Goal: Task Accomplishment & Management: Manage account settings

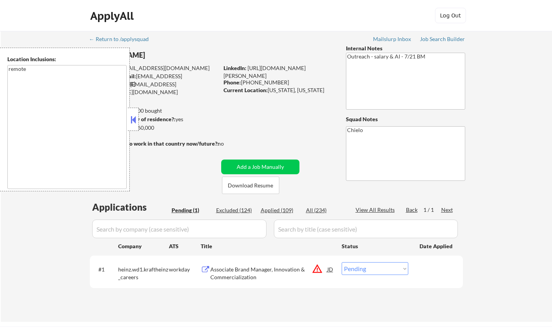
click at [332, 269] on div "JD" at bounding box center [331, 269] width 8 height 14
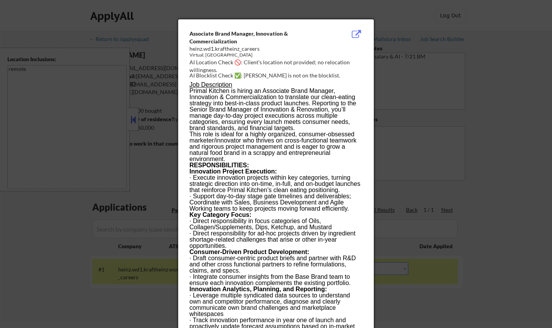
click at [527, 190] on div at bounding box center [276, 164] width 552 height 328
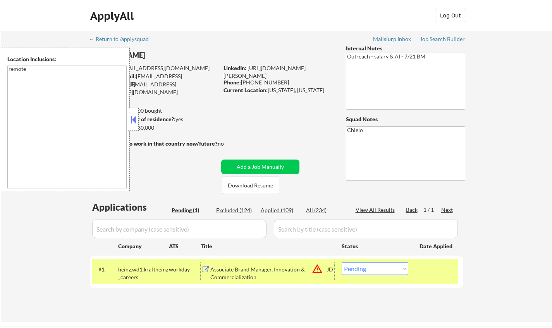
click at [269, 272] on div "Associate Brand Manager, Innovation & Commercialization" at bounding box center [268, 273] width 117 height 15
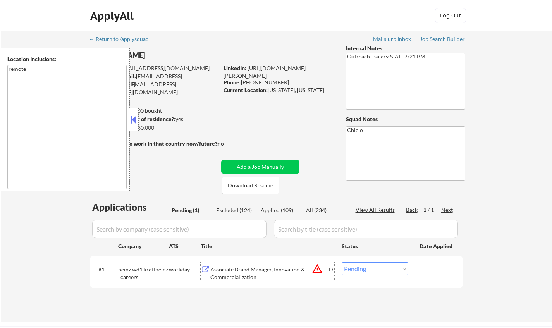
click at [131, 118] on button at bounding box center [133, 120] width 9 height 12
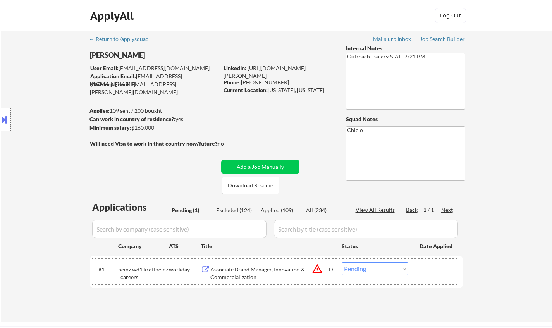
click at [359, 276] on div "#1 heinz.wd1.kraftheinz_careers workday Associate Brand Manager, Innovation & C…" at bounding box center [275, 272] width 366 height 26
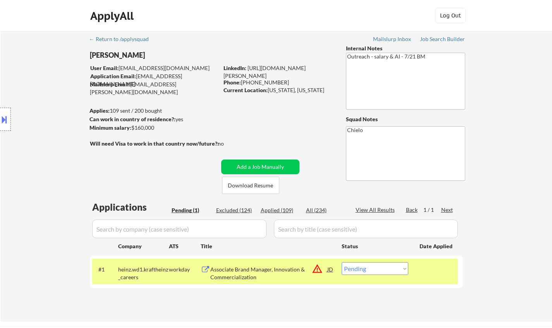
click at [360, 274] on select "Choose an option... Pending Applied Excluded (Questions) Excluded (Expired) Exc…" at bounding box center [375, 268] width 67 height 13
select select ""excluded__location_""
click at [342, 262] on select "Choose an option... Pending Applied Excluded (Questions) Excluded (Expired) Exc…" at bounding box center [375, 268] width 67 height 13
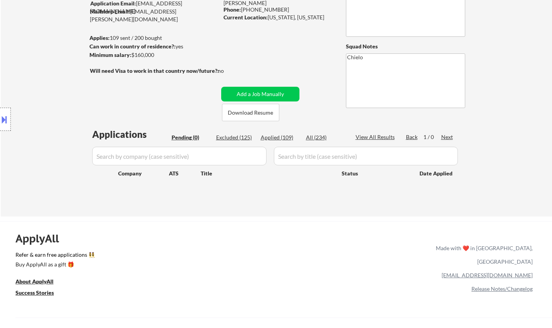
scroll to position [78, 0]
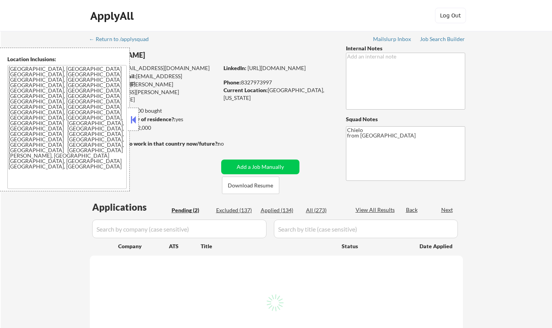
select select ""pending""
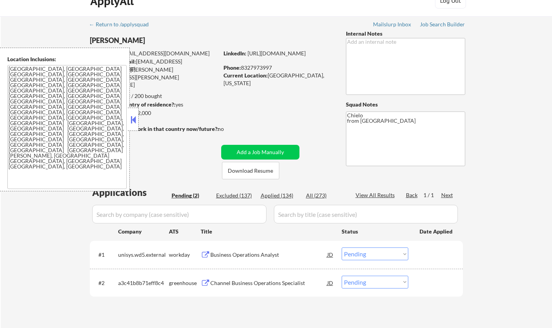
scroll to position [78, 0]
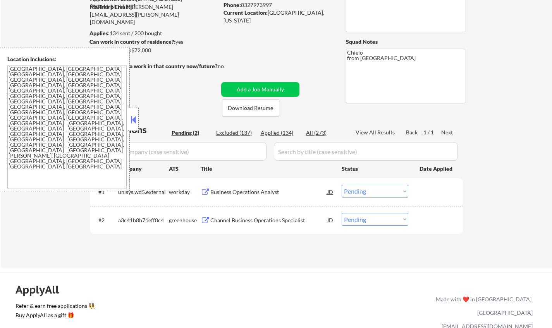
click at [252, 215] on div "Channel Business Operations Specialist" at bounding box center [268, 220] width 117 height 14
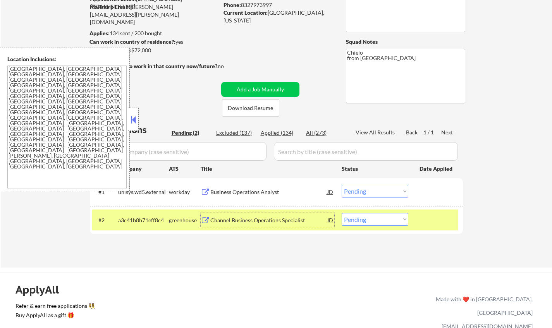
click at [131, 120] on button at bounding box center [133, 120] width 9 height 12
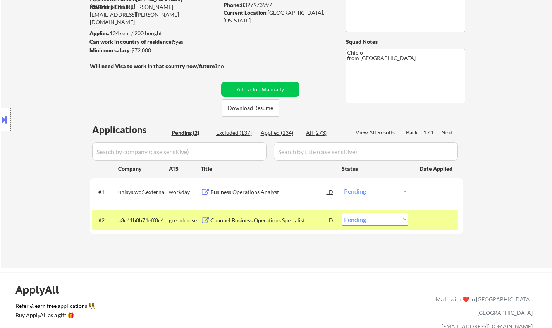
click at [0, 124] on button at bounding box center [4, 119] width 9 height 13
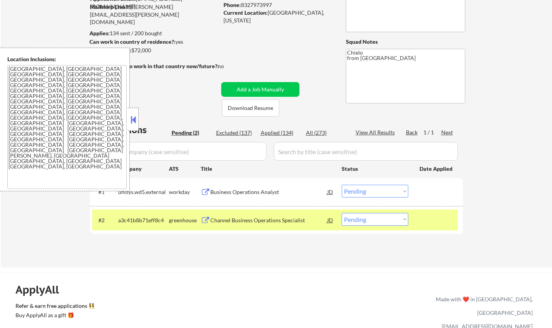
click at [133, 116] on button at bounding box center [133, 120] width 9 height 12
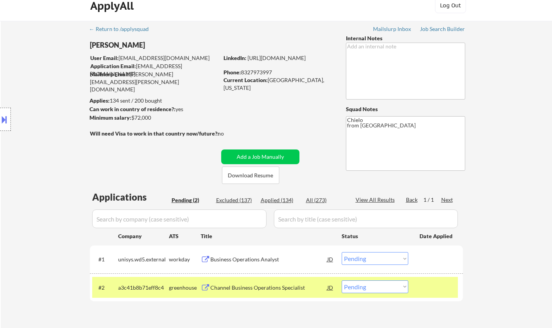
scroll to position [155, 0]
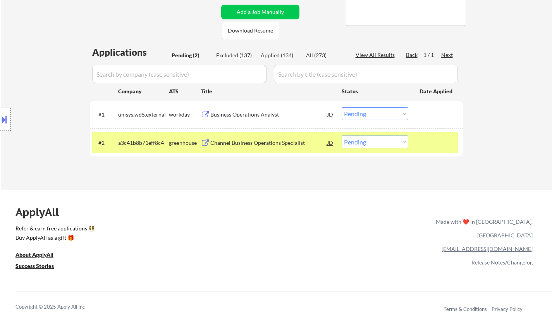
click at [238, 142] on div "Channel Business Operations Specialist" at bounding box center [268, 143] width 117 height 8
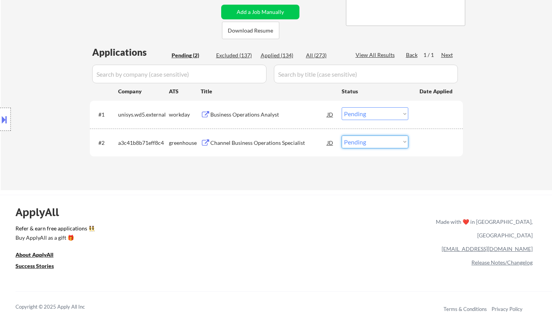
click at [364, 141] on select "Choose an option... Pending Applied Excluded (Questions) Excluded (Expired) Exc…" at bounding box center [375, 142] width 67 height 13
select select ""applied""
click at [342, 136] on select "Choose an option... Pending Applied Excluded (Questions) Excluded (Expired) Exc…" at bounding box center [375, 142] width 67 height 13
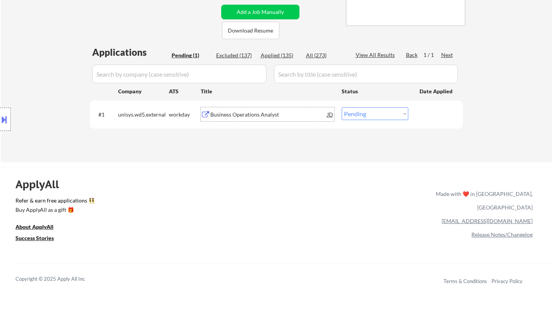
click at [253, 114] on div "Business Operations Analyst" at bounding box center [268, 115] width 117 height 8
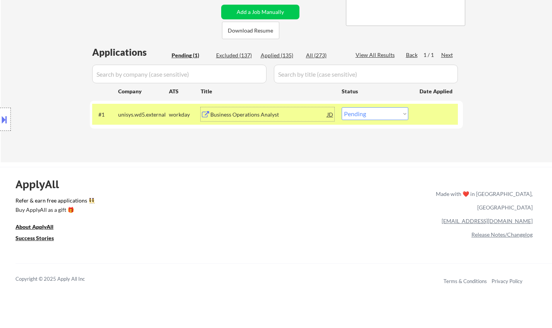
click at [391, 115] on select "Choose an option... Pending Applied Excluded (Questions) Excluded (Expired) Exc…" at bounding box center [375, 113] width 67 height 13
select select ""excluded__expired_""
click at [342, 107] on select "Choose an option... Pending Applied Excluded (Questions) Excluded (Expired) Exc…" at bounding box center [375, 113] width 67 height 13
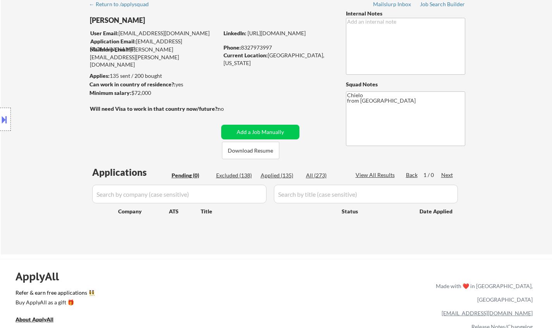
scroll to position [78, 0]
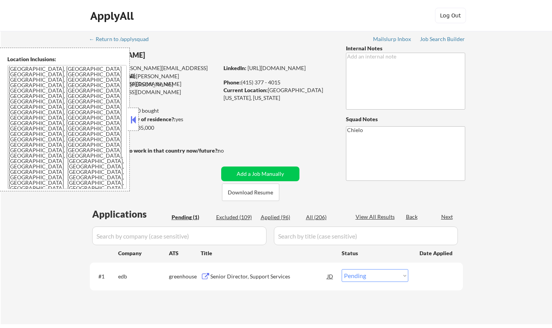
click at [132, 112] on div at bounding box center [133, 119] width 11 height 23
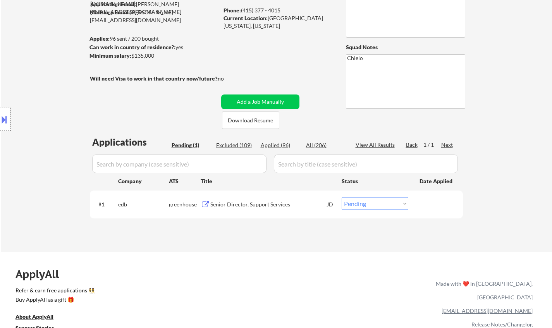
scroll to position [39, 0]
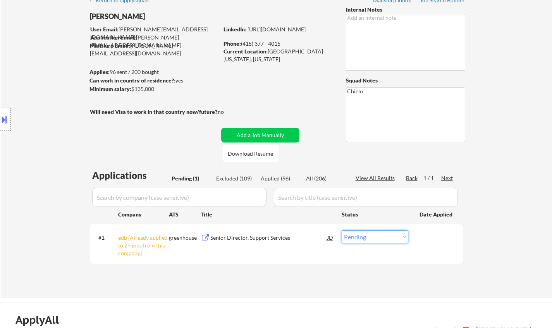
click at [373, 232] on select "Choose an option... Pending Applied Excluded (Questions) Excluded (Expired) Exc…" at bounding box center [375, 237] width 67 height 13
select select ""excluded__other_""
click at [342, 231] on select "Choose an option... Pending Applied Excluded (Questions) Excluded (Expired) Exc…" at bounding box center [375, 237] width 67 height 13
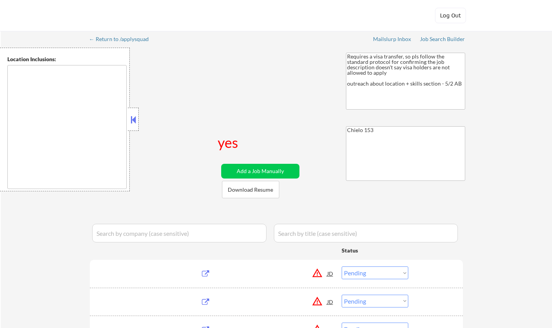
select select ""pending""
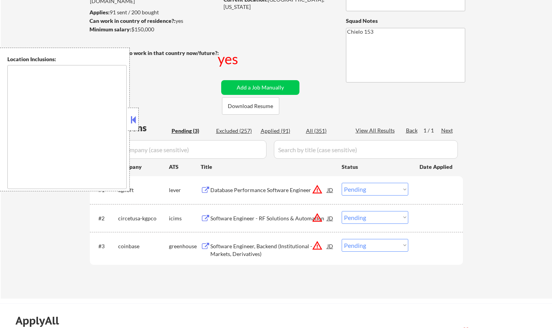
scroll to position [116, 0]
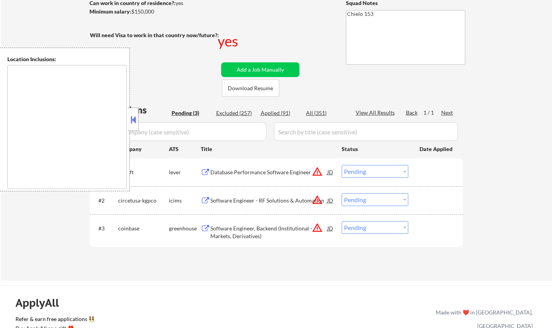
click at [133, 117] on button at bounding box center [133, 120] width 9 height 12
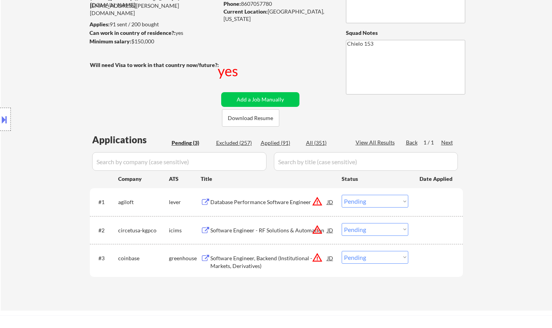
scroll to position [78, 0]
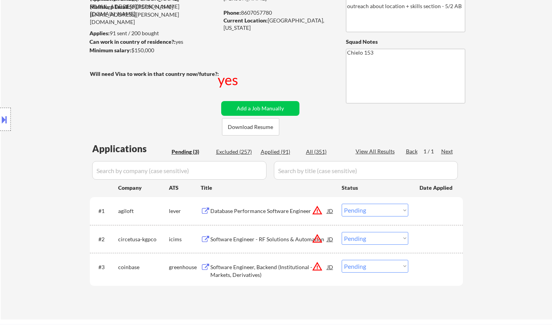
click at [257, 208] on div "Database Performance Software Engineer" at bounding box center [268, 211] width 117 height 8
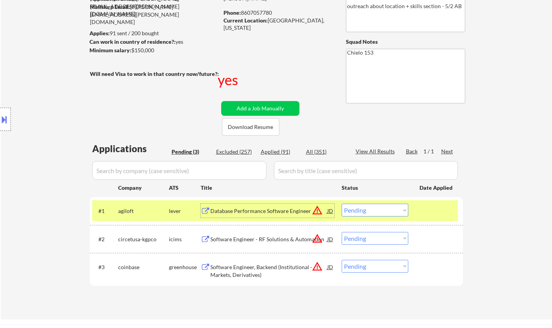
drag, startPoint x: 381, startPoint y: 208, endPoint x: 385, endPoint y: 215, distance: 7.3
click at [381, 208] on select "Choose an option... Pending Applied Excluded (Questions) Excluded (Expired) Exc…" at bounding box center [375, 210] width 67 height 13
click at [342, 204] on select "Choose an option... Pending Applied Excluded (Questions) Excluded (Expired) Exc…" at bounding box center [375, 210] width 67 height 13
select select ""pending""
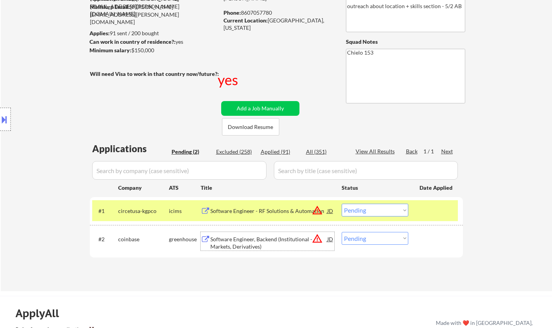
click at [256, 246] on div "Software Engineer, Backend (Institutional - Markets, Derivatives)" at bounding box center [268, 243] width 117 height 15
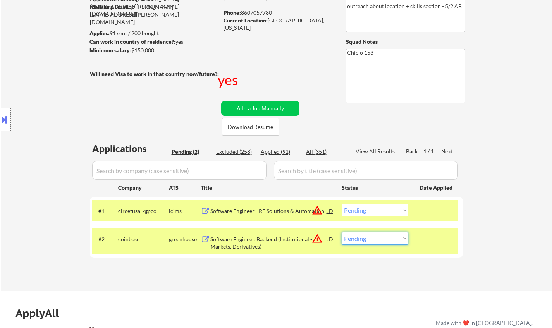
click at [374, 243] on select "Choose an option... Pending Applied Excluded (Questions) Excluded (Expired) Exc…" at bounding box center [375, 238] width 67 height 13
select select ""excluded__bad_match_""
click at [342, 232] on select "Choose an option... Pending Applied Excluded (Questions) Excluded (Expired) Exc…" at bounding box center [375, 238] width 67 height 13
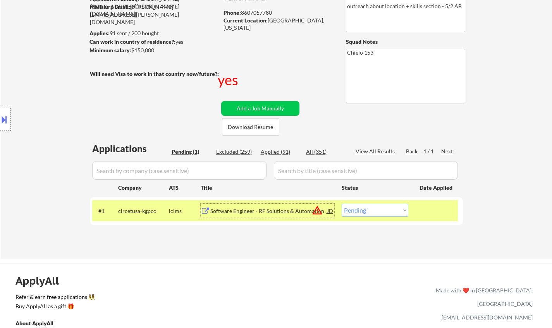
click at [256, 216] on div "Software Engineer - RF Solutions & Automation" at bounding box center [268, 211] width 117 height 14
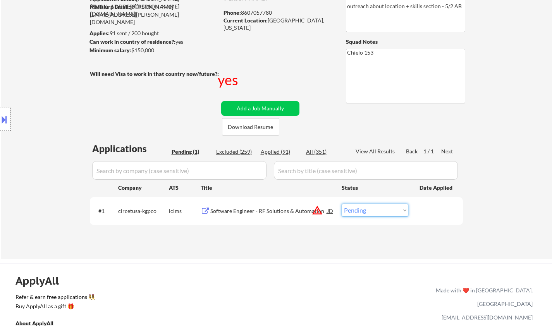
drag, startPoint x: 363, startPoint y: 210, endPoint x: 409, endPoint y: 239, distance: 54.2
click at [363, 210] on select "Choose an option... Pending Applied Excluded (Questions) Excluded (Expired) Exc…" at bounding box center [375, 210] width 67 height 13
select select ""excluded__bad_match_""
click at [342, 204] on select "Choose an option... Pending Applied Excluded (Questions) Excluded (Expired) Exc…" at bounding box center [375, 210] width 67 height 13
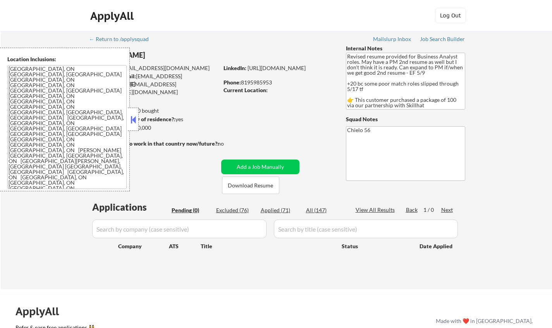
click at [134, 118] on button at bounding box center [133, 120] width 9 height 12
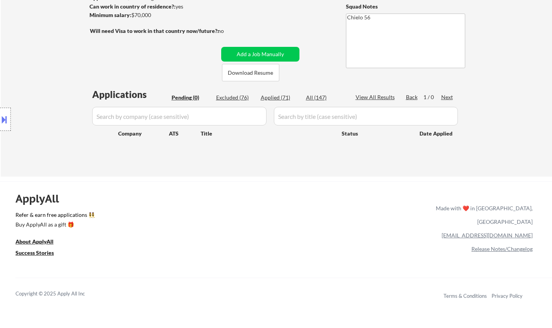
scroll to position [116, 0]
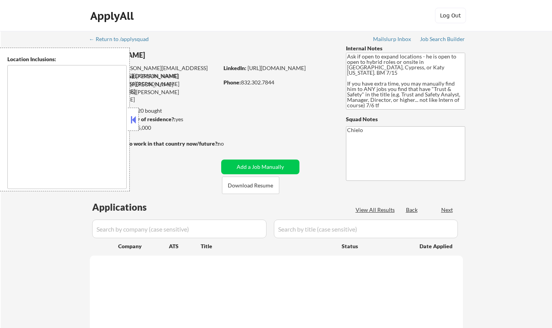
type textarea "[GEOGRAPHIC_DATA], [GEOGRAPHIC_DATA] [GEOGRAPHIC_DATA], [GEOGRAPHIC_DATA] [GEOG…"
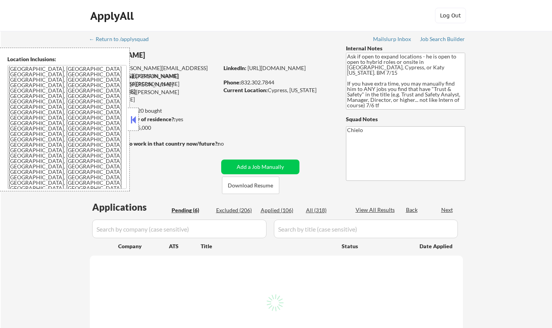
select select ""pending""
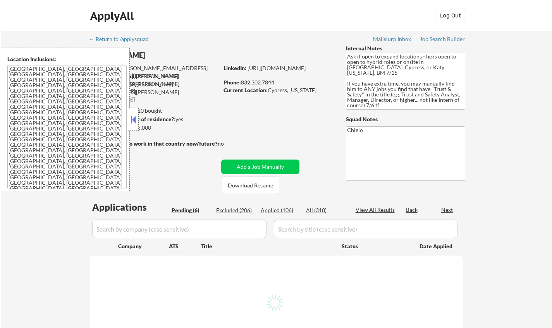
select select ""pending""
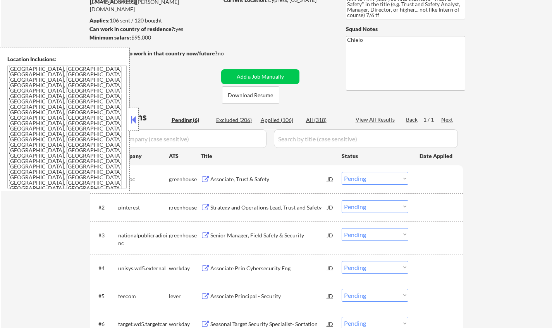
scroll to position [116, 0]
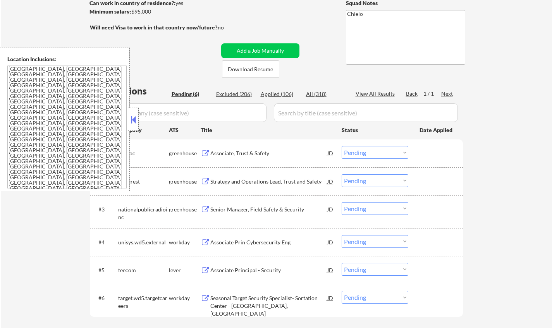
click at [133, 117] on button at bounding box center [133, 120] width 9 height 12
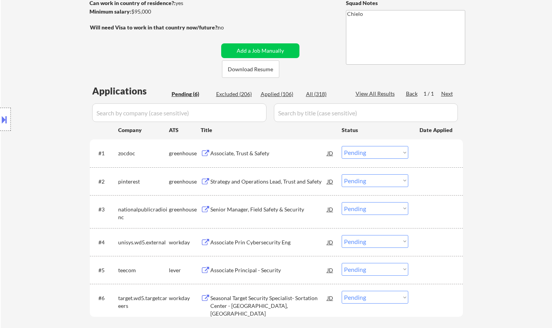
scroll to position [0, 0]
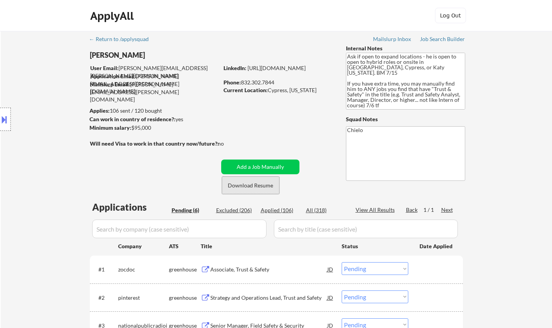
click at [243, 186] on button "Download Resume" at bounding box center [250, 185] width 57 height 17
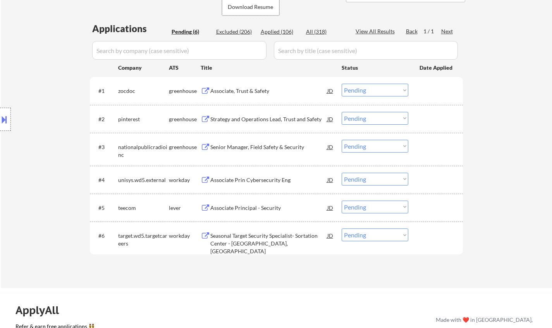
scroll to position [194, 0]
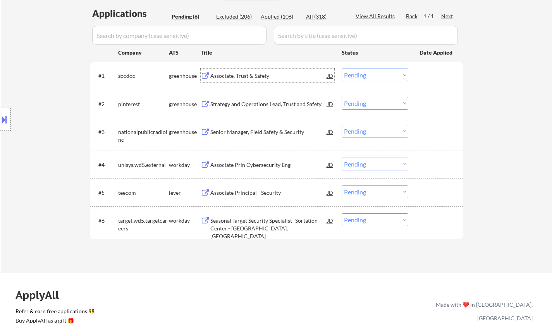
click at [245, 78] on div "Associate, Trust & Safety" at bounding box center [268, 76] width 117 height 8
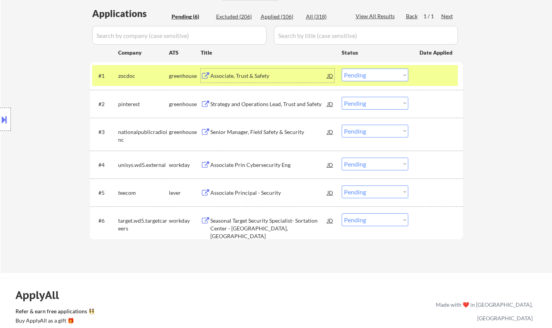
click at [0, 114] on button at bounding box center [4, 119] width 9 height 13
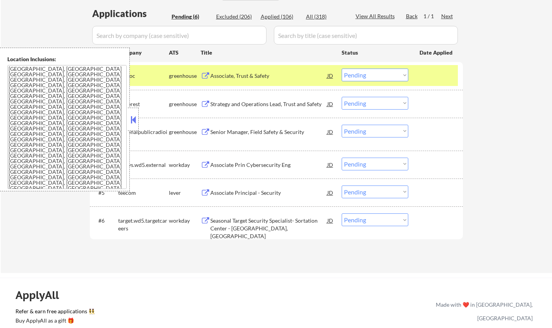
click at [133, 122] on button at bounding box center [133, 120] width 9 height 12
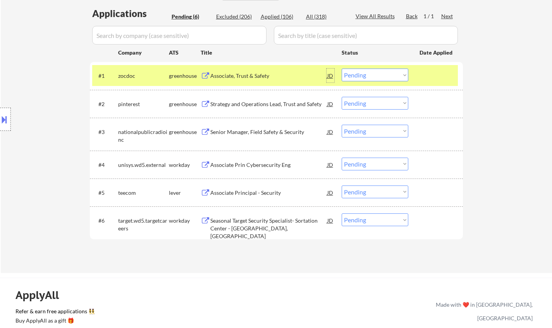
click at [331, 74] on div "JD" at bounding box center [331, 76] width 8 height 14
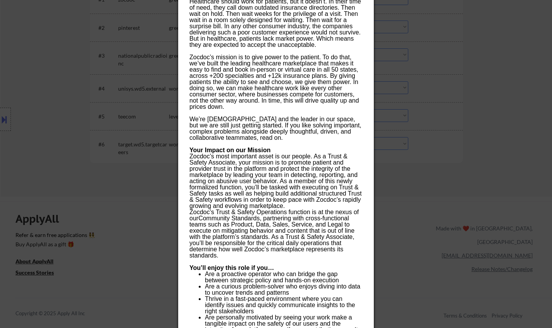
scroll to position [236, 0]
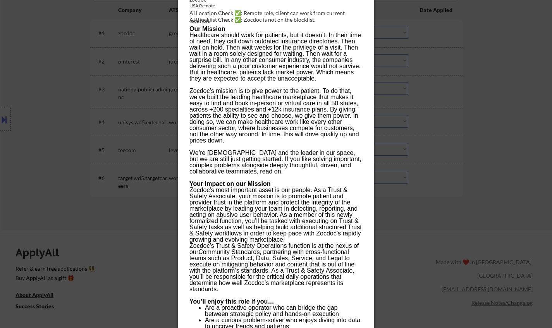
click at [32, 193] on div at bounding box center [276, 164] width 552 height 328
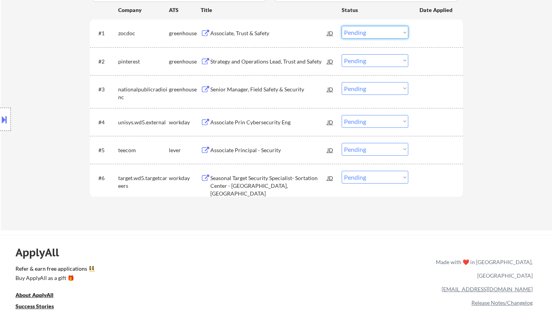
click at [375, 29] on select "Choose an option... Pending Applied Excluded (Questions) Excluded (Expired) Exc…" at bounding box center [375, 32] width 67 height 13
click at [342, 26] on select "Choose an option... Pending Applied Excluded (Questions) Excluded (Expired) Exc…" at bounding box center [375, 32] width 67 height 13
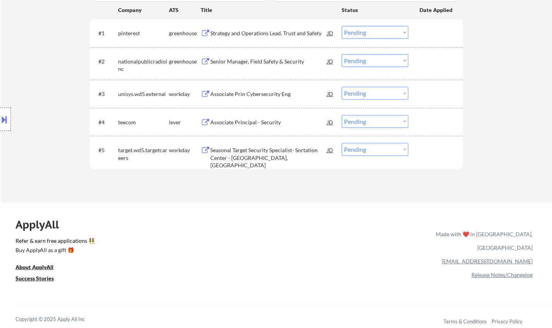
click at [241, 31] on div "Strategy and Operations Lead, Trust and Safety" at bounding box center [268, 33] width 117 height 8
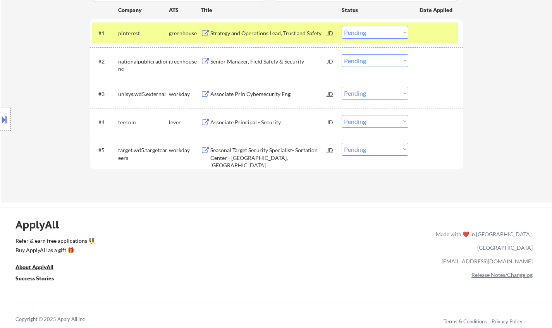
click at [0, 119] on button at bounding box center [4, 119] width 9 height 13
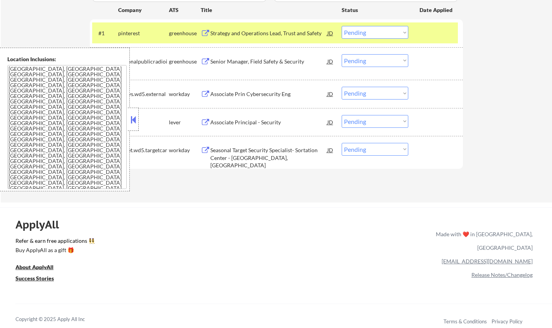
click at [134, 120] on button at bounding box center [133, 120] width 9 height 12
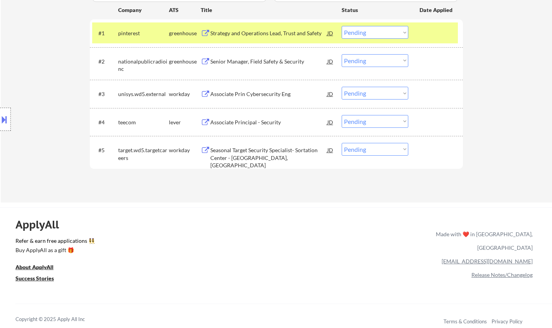
click at [362, 31] on select "Choose an option... Pending Applied Excluded (Questions) Excluded (Expired) Exc…" at bounding box center [375, 32] width 67 height 13
click at [342, 26] on select "Choose an option... Pending Applied Excluded (Questions) Excluded (Expired) Exc…" at bounding box center [375, 32] width 67 height 13
select select ""pending""
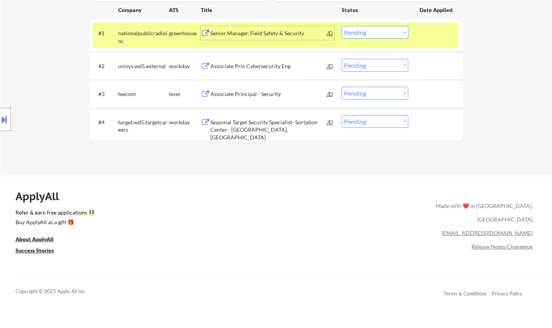
click at [242, 33] on div "Senior Manager, Field Safety & Security" at bounding box center [268, 33] width 117 height 8
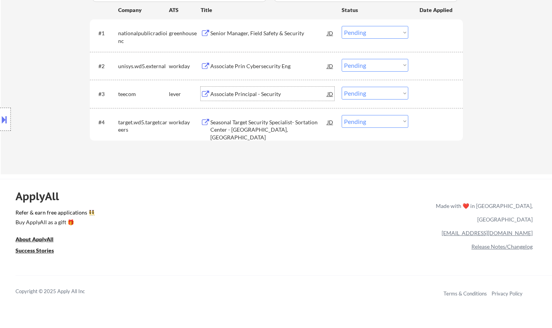
click at [249, 94] on div "Associate Principal - Security" at bounding box center [268, 94] width 117 height 8
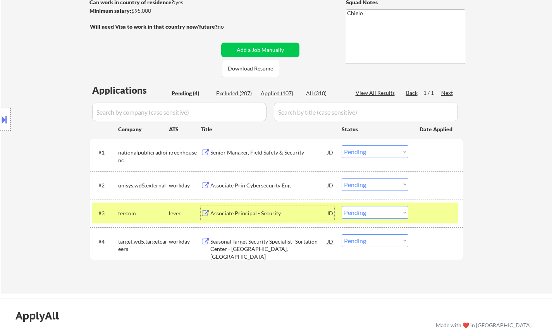
scroll to position [159, 0]
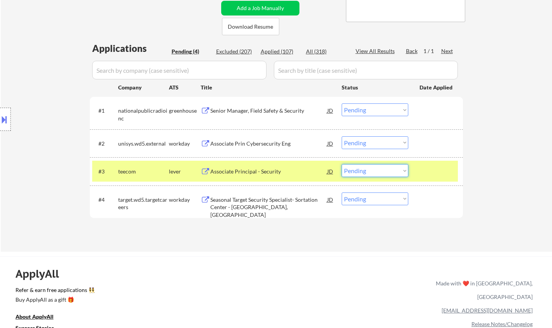
drag, startPoint x: 391, startPoint y: 165, endPoint x: 388, endPoint y: 172, distance: 7.3
click at [390, 166] on select "Choose an option... Pending Applied Excluded (Questions) Excluded (Expired) Exc…" at bounding box center [375, 170] width 67 height 13
click at [342, 164] on select "Choose an option... Pending Applied Excluded (Questions) Excluded (Expired) Exc…" at bounding box center [375, 170] width 67 height 13
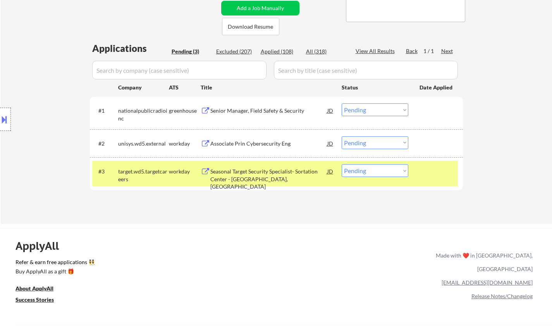
click at [248, 177] on div "Seasonal Target Security Specialist- Sortation Center - Houston, TX" at bounding box center [268, 179] width 117 height 23
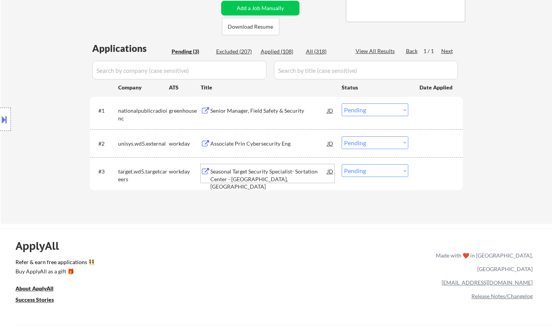
click at [385, 175] on select "Choose an option... Pending Applied Excluded (Questions) Excluded (Expired) Exc…" at bounding box center [375, 170] width 67 height 13
select select ""excluded__salary_""
click at [342, 164] on select "Choose an option... Pending Applied Excluded (Questions) Excluded (Expired) Exc…" at bounding box center [375, 170] width 67 height 13
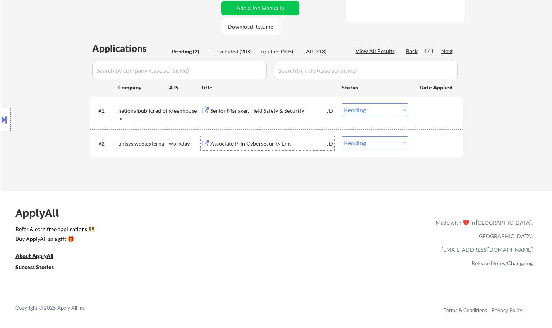
click at [260, 145] on div "Associate Prin Cybersecurity Eng" at bounding box center [268, 144] width 117 height 8
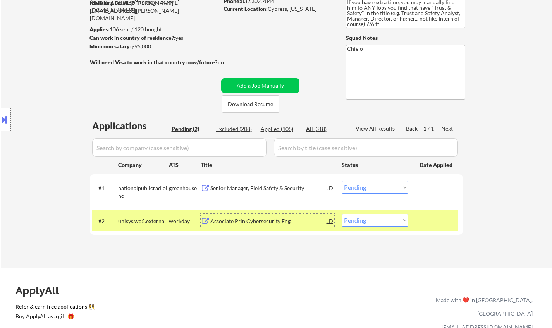
scroll to position [198, 0]
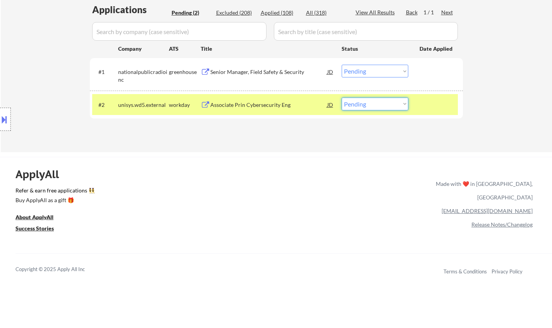
click at [384, 105] on select "Choose an option... Pending Applied Excluded (Questions) Excluded (Expired) Exc…" at bounding box center [375, 104] width 67 height 13
select select ""applied""
click at [342, 98] on select "Choose an option... Pending Applied Excluded (Questions) Excluded (Expired) Exc…" at bounding box center [375, 104] width 67 height 13
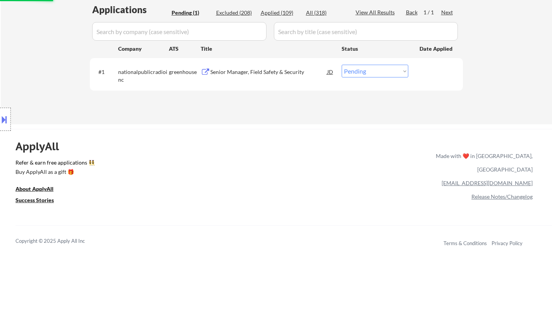
click at [376, 74] on select "Choose an option... Pending Applied Excluded (Questions) Excluded (Expired) Exc…" at bounding box center [375, 71] width 67 height 13
select select ""excluded__bad_match_""
click at [342, 65] on select "Choose an option... Pending Applied Excluded (Questions) Excluded (Expired) Exc…" at bounding box center [375, 71] width 67 height 13
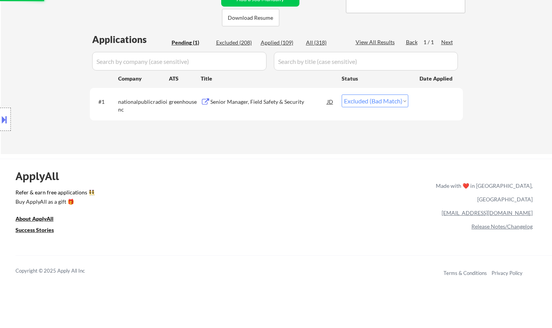
scroll to position [159, 0]
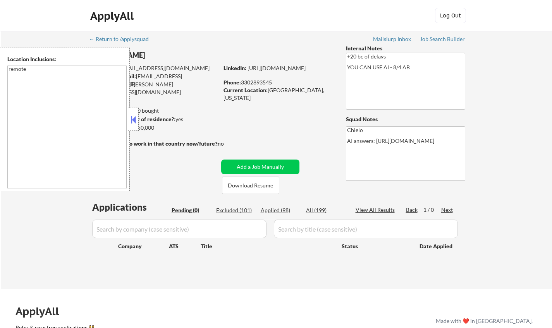
drag, startPoint x: 333, startPoint y: 8, endPoint x: 15, endPoint y: 256, distance: 403.7
click at [15, 256] on div "← Return to /applysquad Mailslurp Inbox Job Search Builder [PERSON_NAME] User E…" at bounding box center [276, 160] width 551 height 258
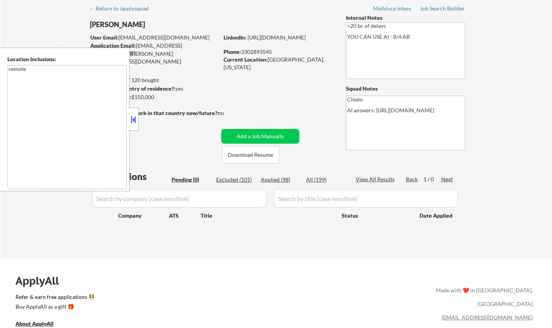
scroll to position [39, 0]
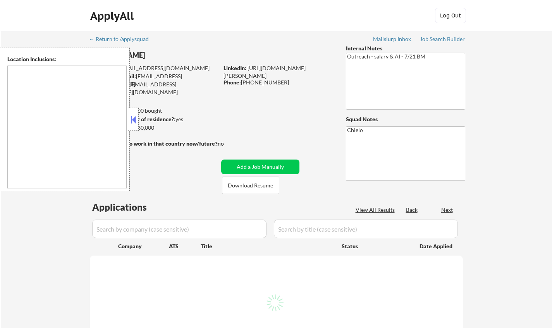
type textarea "remote"
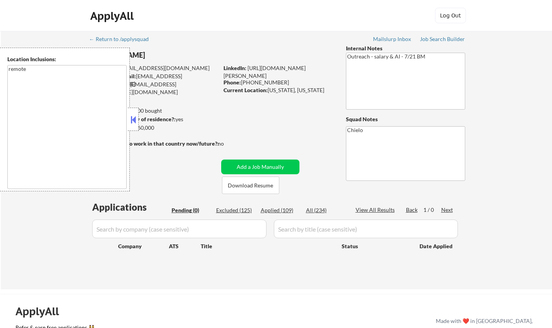
drag, startPoint x: 136, startPoint y: 121, endPoint x: 143, endPoint y: 69, distance: 52.7
click at [136, 117] on button at bounding box center [133, 120] width 9 height 12
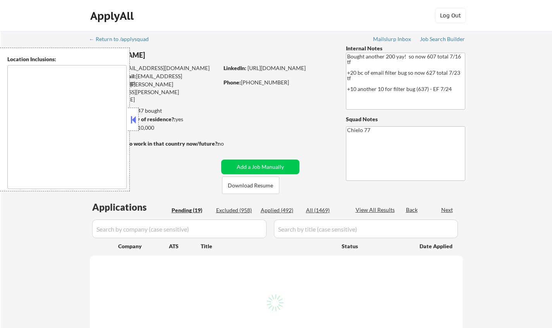
type textarea "[GEOGRAPHIC_DATA], [GEOGRAPHIC_DATA] [GEOGRAPHIC_DATA], [GEOGRAPHIC_DATA] [GEOG…"
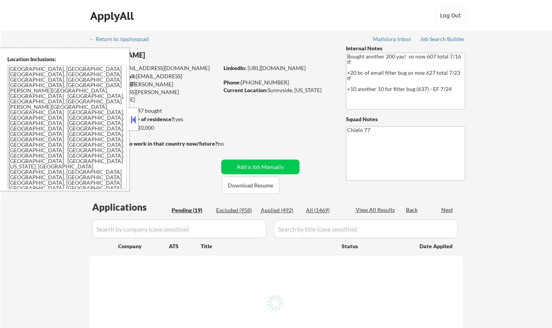
click at [248, 185] on button "Download Resume" at bounding box center [250, 185] width 57 height 17
select select ""pending""
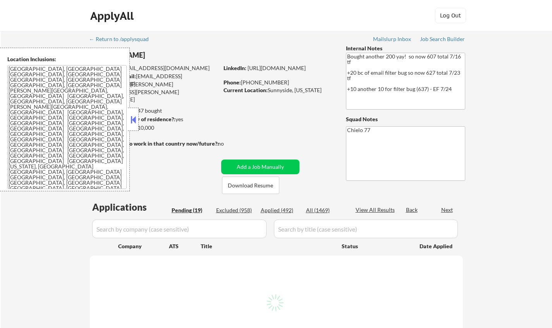
select select ""pending""
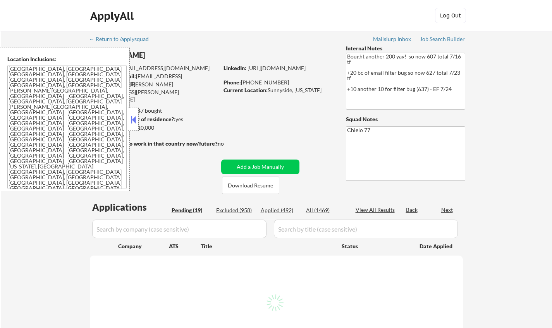
select select ""pending""
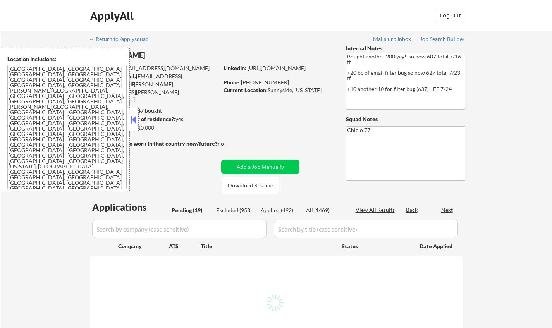
select select ""pending""
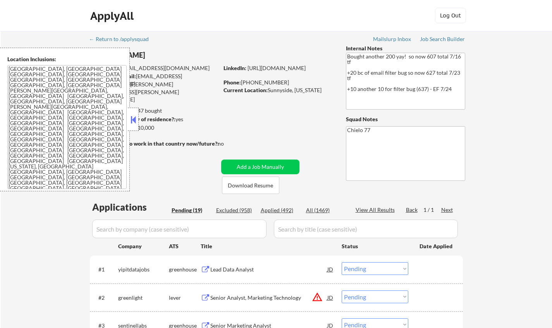
click at [133, 114] on button at bounding box center [133, 120] width 9 height 12
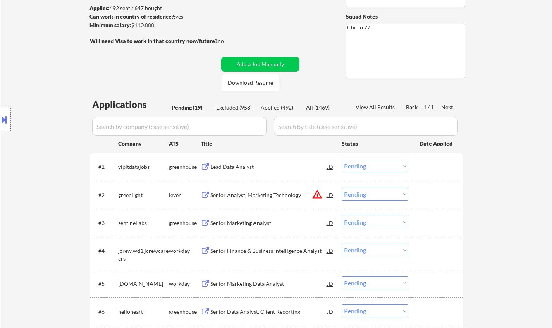
scroll to position [155, 0]
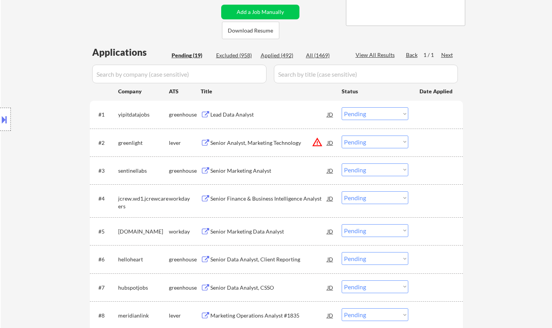
click at [233, 114] on div "Lead Data Analyst" at bounding box center [268, 115] width 117 height 8
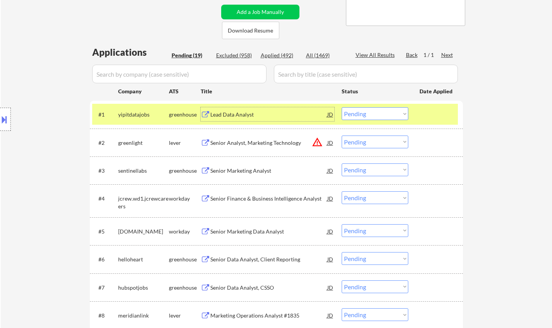
drag, startPoint x: 370, startPoint y: 112, endPoint x: 373, endPoint y: 120, distance: 8.9
click at [370, 112] on select "Choose an option... Pending Applied Excluded (Questions) Excluded (Expired) Exc…" at bounding box center [375, 113] width 67 height 13
click at [342, 107] on select "Choose an option... Pending Applied Excluded (Questions) Excluded (Expired) Exc…" at bounding box center [375, 113] width 67 height 13
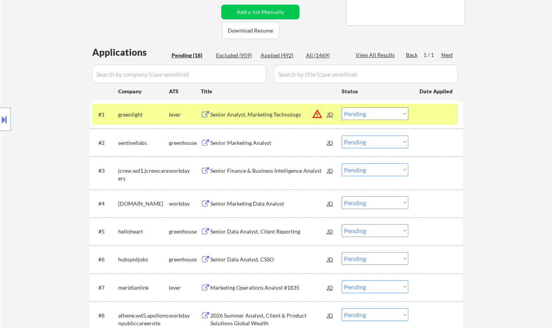
click at [331, 112] on div "JD" at bounding box center [331, 114] width 8 height 14
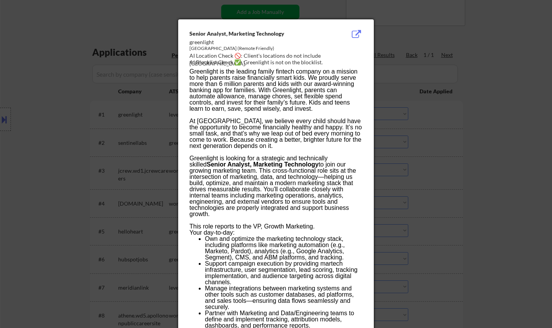
click at [488, 197] on div at bounding box center [276, 164] width 552 height 328
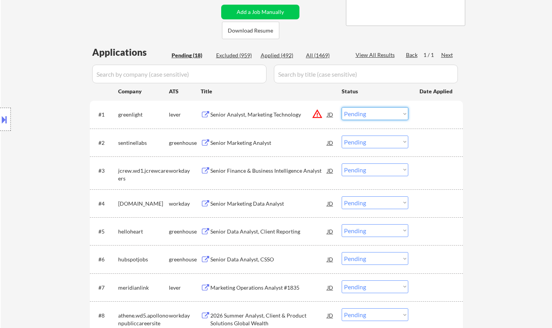
click at [389, 112] on select "Choose an option... Pending Applied Excluded (Questions) Excluded (Expired) Exc…" at bounding box center [375, 113] width 67 height 13
click at [342, 107] on select "Choose an option... Pending Applied Excluded (Questions) Excluded (Expired) Exc…" at bounding box center [375, 113] width 67 height 13
select select ""pending""
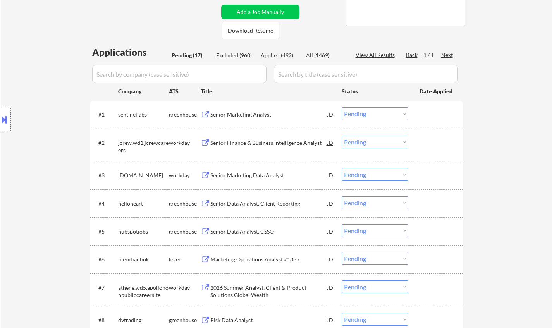
click at [254, 203] on div "Senior Data Analyst, Client Reporting" at bounding box center [268, 204] width 117 height 8
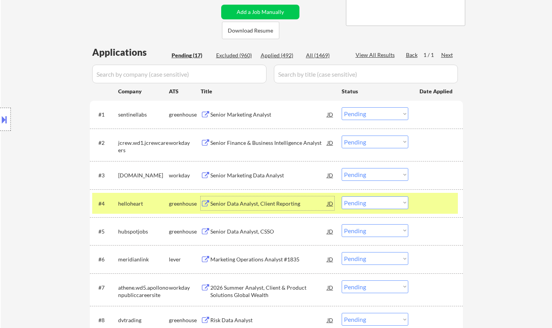
click at [381, 200] on select "Choose an option... Pending Applied Excluded (Questions) Excluded (Expired) Exc…" at bounding box center [375, 202] width 67 height 13
click at [342, 196] on select "Choose an option... Pending Applied Excluded (Questions) Excluded (Expired) Exc…" at bounding box center [375, 202] width 67 height 13
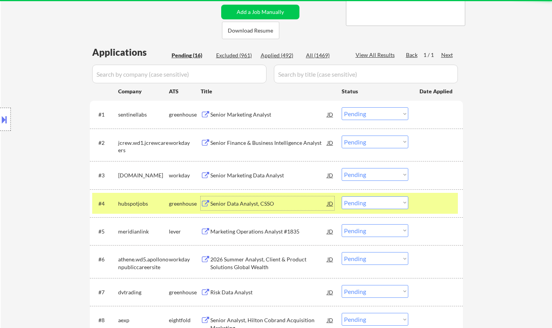
click at [236, 207] on div "Senior Data Analyst, CSSO" at bounding box center [268, 204] width 117 height 8
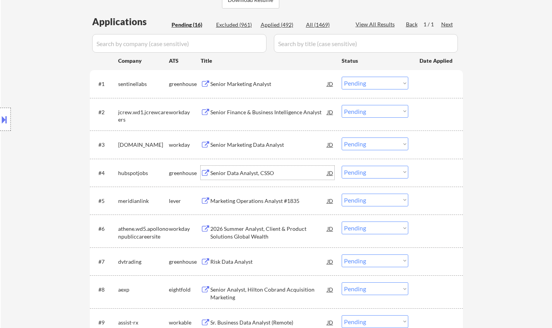
scroll to position [194, 0]
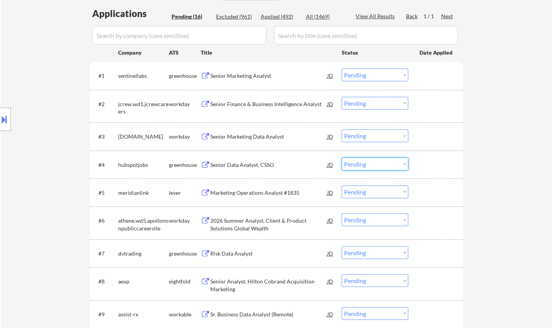
click at [372, 163] on select "Choose an option... Pending Applied Excluded (Questions) Excluded (Expired) Exc…" at bounding box center [375, 164] width 67 height 13
click at [342, 158] on select "Choose an option... Pending Applied Excluded (Questions) Excluded (Expired) Exc…" at bounding box center [375, 164] width 67 height 13
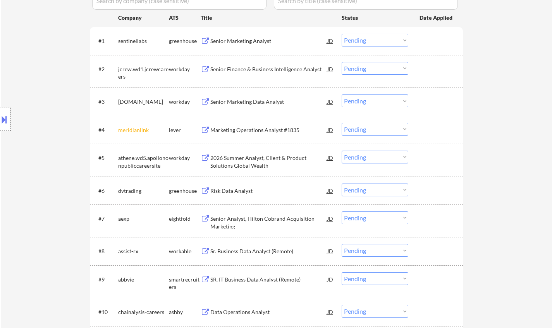
scroll to position [271, 0]
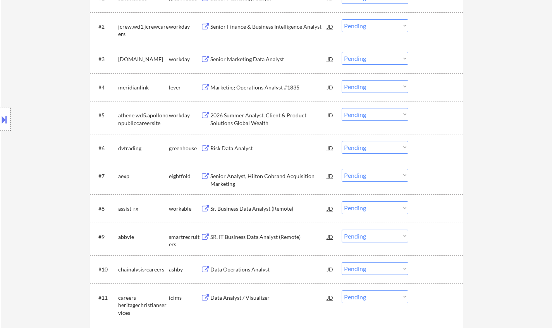
click at [241, 90] on div "Marketing Operations Analyst #1835" at bounding box center [268, 88] width 117 height 8
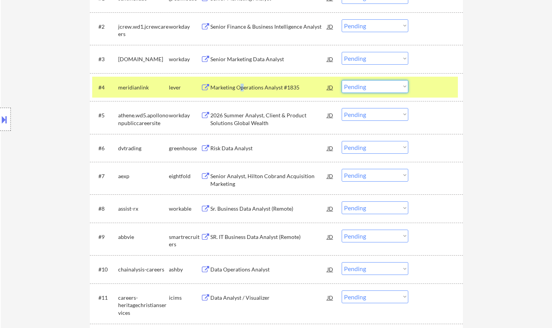
click at [379, 85] on select "Choose an option... Pending Applied Excluded (Questions) Excluded (Expired) Exc…" at bounding box center [375, 86] width 67 height 13
click at [342, 80] on select "Choose an option... Pending Applied Excluded (Questions) Excluded (Expired) Exc…" at bounding box center [375, 86] width 67 height 13
select select ""pending""
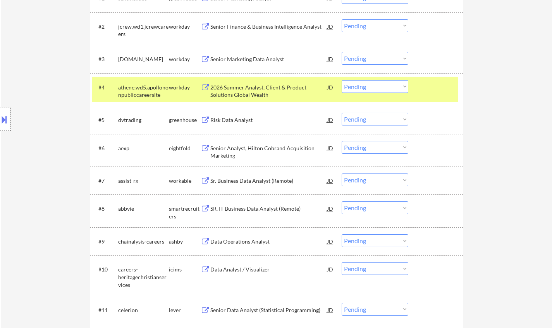
click at [239, 121] on div "Risk Data Analyst" at bounding box center [268, 120] width 117 height 8
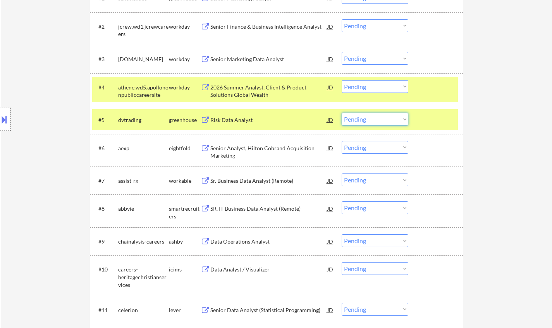
drag, startPoint x: 387, startPoint y: 117, endPoint x: 391, endPoint y: 123, distance: 7.8
click at [387, 117] on select "Choose an option... Pending Applied Excluded (Questions) Excluded (Expired) Exc…" at bounding box center [375, 119] width 67 height 13
click at [342, 113] on select "Choose an option... Pending Applied Excluded (Questions) Excluded (Expired) Exc…" at bounding box center [375, 119] width 67 height 13
select select ""pending""
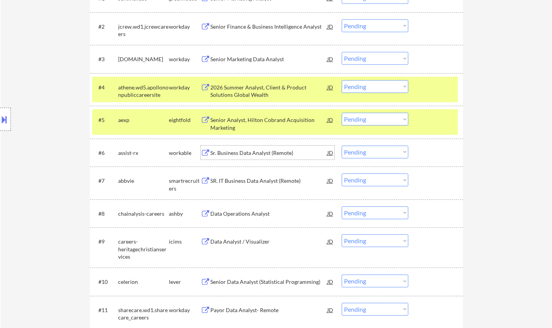
click at [250, 157] on div "Sr. Business Data Analyst (Remote)" at bounding box center [268, 153] width 117 height 8
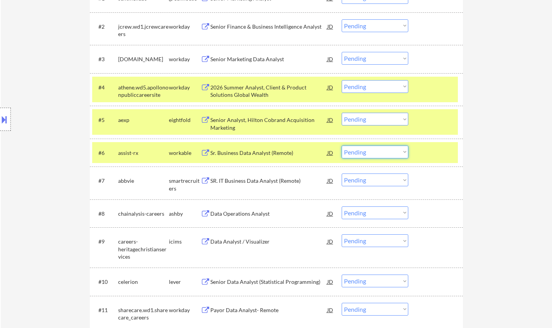
click at [377, 150] on select "Choose an option... Pending Applied Excluded (Questions) Excluded (Expired) Exc…" at bounding box center [375, 152] width 67 height 13
click at [342, 146] on select "Choose an option... Pending Applied Excluded (Questions) Excluded (Expired) Exc…" at bounding box center [375, 152] width 67 height 13
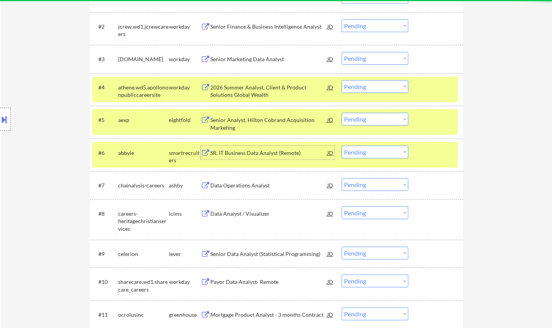
click at [251, 146] on div "SR. IT Business Data Analyst (Remote)" at bounding box center [268, 153] width 117 height 14
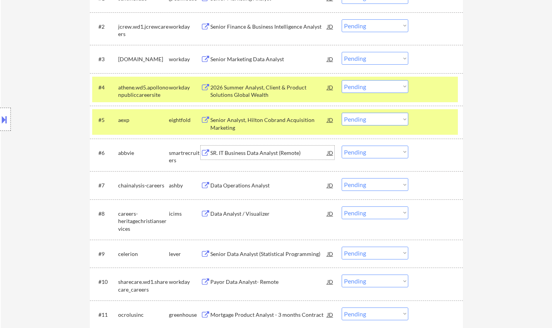
click at [375, 153] on select "Choose an option... Pending Applied Excluded (Questions) Excluded (Expired) Exc…" at bounding box center [375, 152] width 67 height 13
click at [342, 146] on select "Choose an option... Pending Applied Excluded (Questions) Excluded (Expired) Exc…" at bounding box center [375, 152] width 67 height 13
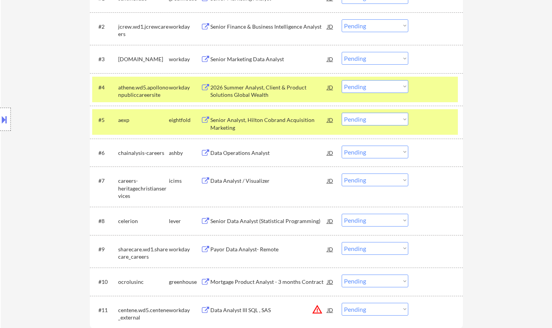
scroll to position [349, 0]
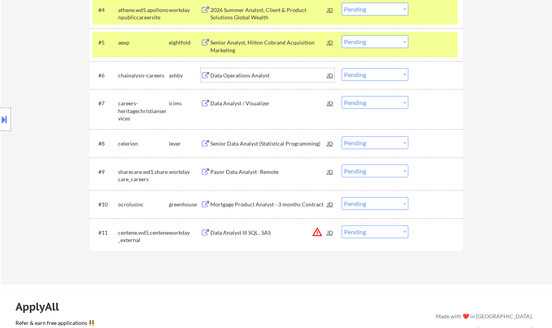
click at [248, 76] on div "Data Operations Analyst" at bounding box center [268, 76] width 117 height 8
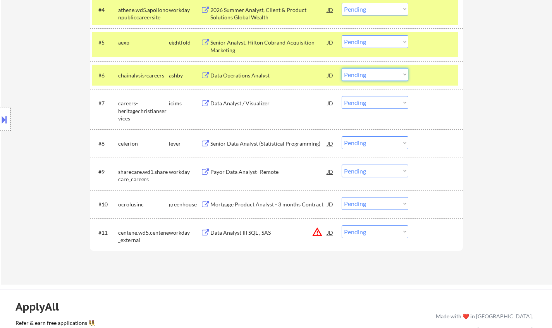
click at [372, 78] on select "Choose an option... Pending Applied Excluded (Questions) Excluded (Expired) Exc…" at bounding box center [375, 74] width 67 height 13
click at [342, 68] on select "Choose an option... Pending Applied Excluded (Questions) Excluded (Expired) Exc…" at bounding box center [375, 74] width 67 height 13
select select ""pending""
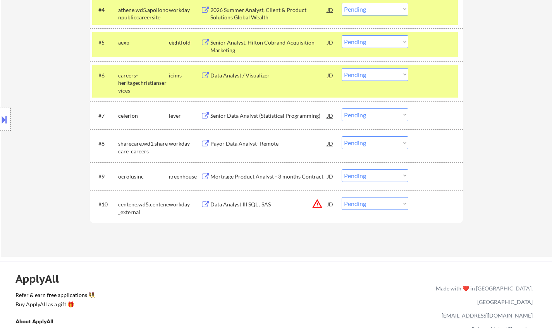
click at [269, 120] on div "Senior Data Analyst (Statistical Programming)" at bounding box center [268, 116] width 117 height 14
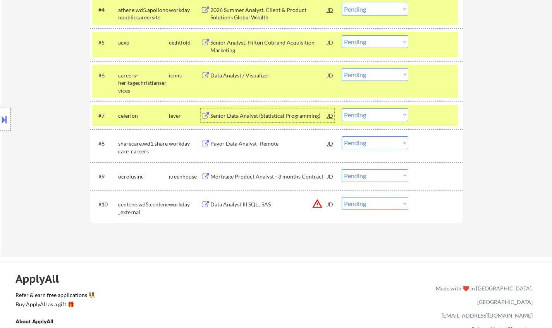
click at [381, 117] on select "Choose an option... Pending Applied Excluded (Questions) Excluded (Expired) Exc…" at bounding box center [375, 115] width 67 height 13
click at [342, 109] on select "Choose an option... Pending Applied Excluded (Questions) Excluded (Expired) Exc…" at bounding box center [375, 115] width 67 height 13
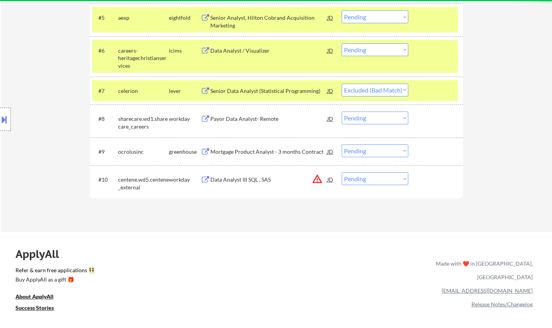
scroll to position [388, 0]
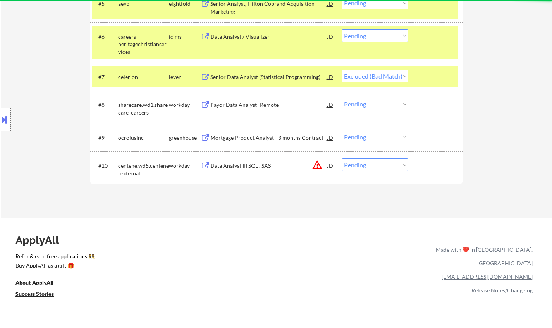
select select ""pending""
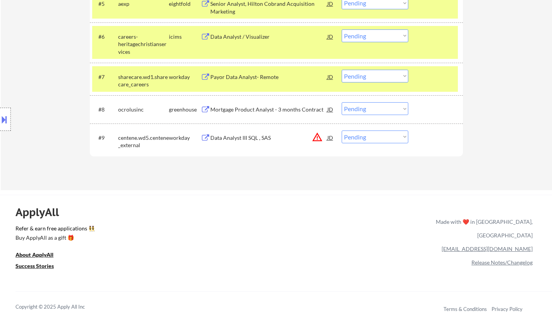
click at [243, 109] on div "Mortgage Product Analyst - 3 months Contract" at bounding box center [268, 110] width 117 height 8
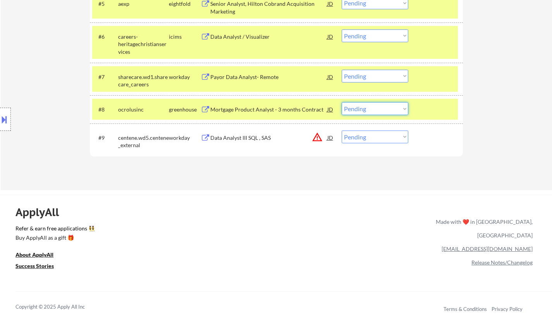
click at [365, 112] on select "Choose an option... Pending Applied Excluded (Questions) Excluded (Expired) Exc…" at bounding box center [375, 108] width 67 height 13
click at [377, 109] on select "Choose an option... Pending Applied Excluded (Questions) Excluded (Expired) Exc…" at bounding box center [375, 108] width 67 height 13
click at [342, 102] on select "Choose an option... Pending Applied Excluded (Questions) Excluded (Expired) Exc…" at bounding box center [375, 108] width 67 height 13
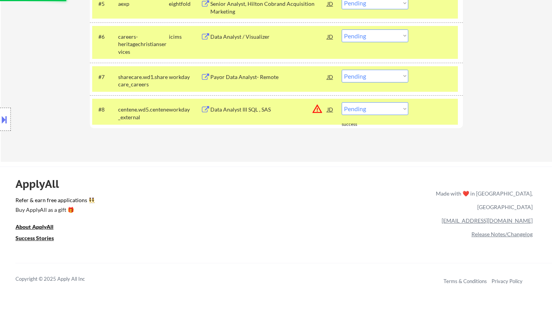
click at [331, 108] on div "JD" at bounding box center [331, 109] width 8 height 14
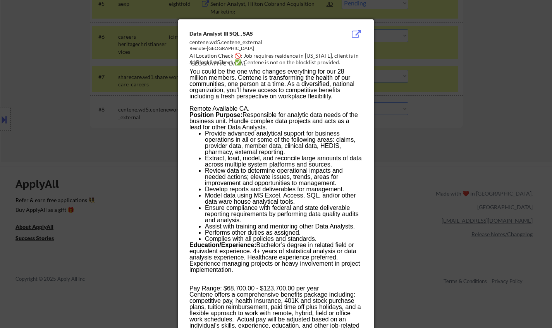
click at [454, 209] on div at bounding box center [276, 164] width 552 height 328
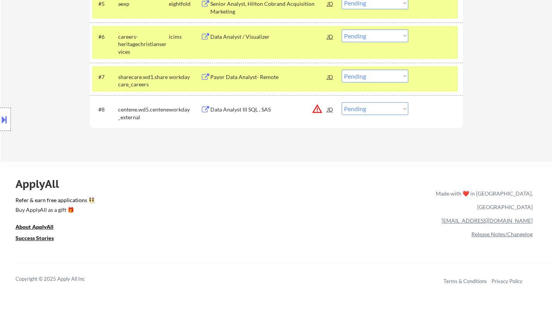
drag, startPoint x: 382, startPoint y: 103, endPoint x: 387, endPoint y: 115, distance: 12.5
click at [382, 103] on select "Choose an option... Pending Applied Excluded (Questions) Excluded (Expired) Exc…" at bounding box center [375, 108] width 67 height 13
select select ""excluded__location_""
click at [342, 102] on select "Choose an option... Pending Applied Excluded (Questions) Excluded (Expired) Exc…" at bounding box center [375, 108] width 67 height 13
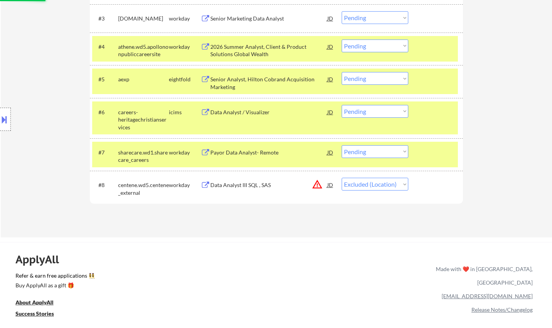
scroll to position [310, 0]
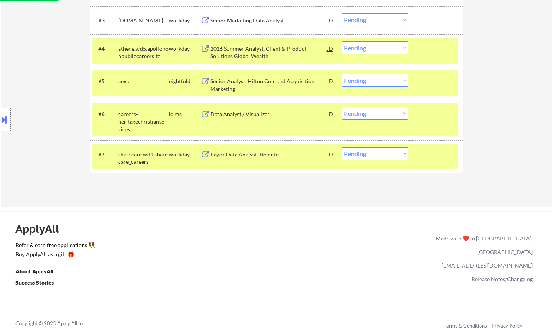
click at [243, 155] on div "Payor Data Analyst- Remote" at bounding box center [268, 155] width 117 height 8
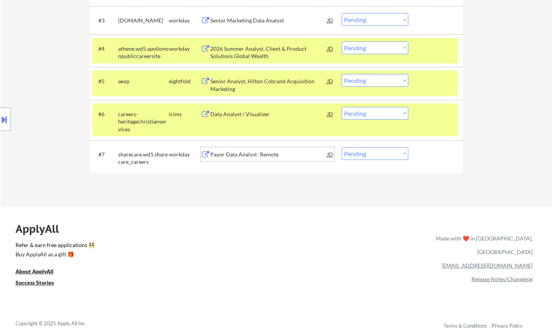
click at [388, 152] on select "Choose an option... Pending Applied Excluded (Questions) Excluded (Expired) Exc…" at bounding box center [375, 153] width 67 height 13
select select ""applied""
click at [342, 147] on select "Choose an option... Pending Applied Excluded (Questions) Excluded (Expired) Exc…" at bounding box center [375, 153] width 67 height 13
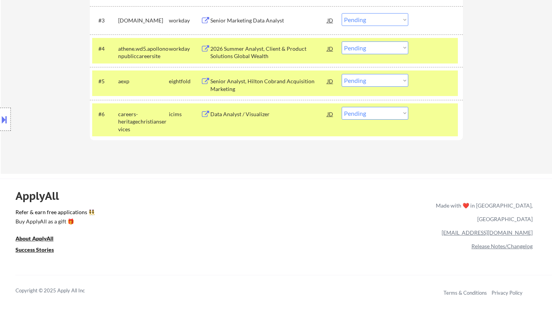
click at [262, 83] on div "Senior Analyst, Hilton Cobrand Acquisition Marketing" at bounding box center [268, 85] width 117 height 15
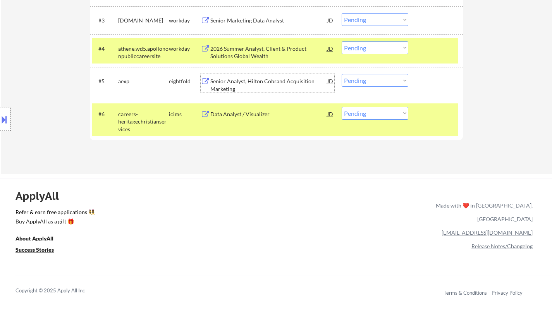
click at [391, 77] on select "Choose an option... Pending Applied Excluded (Questions) Excluded (Expired) Exc…" at bounding box center [375, 80] width 67 height 13
click at [342, 74] on select "Choose an option... Pending Applied Excluded (Questions) Excluded (Expired) Exc…" at bounding box center [375, 80] width 67 height 13
select select ""pending""
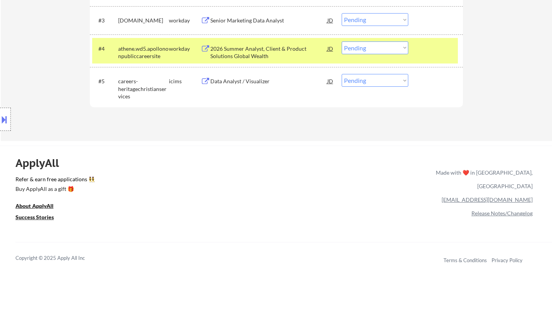
scroll to position [194, 0]
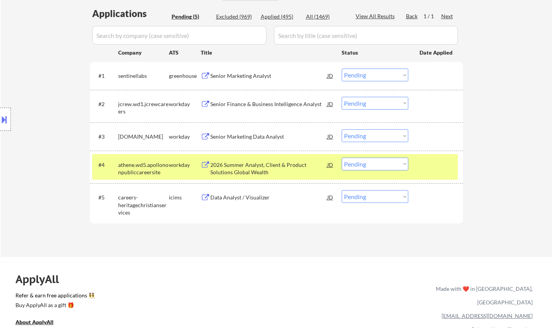
click at [254, 77] on div "Senior Marketing Analyst" at bounding box center [268, 76] width 117 height 8
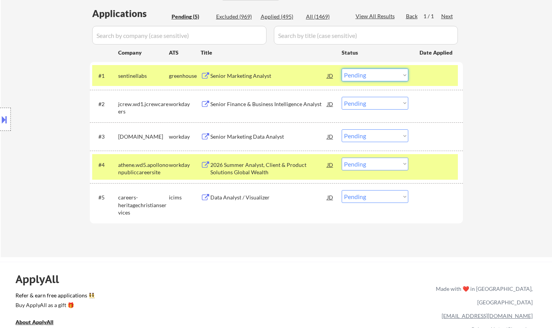
drag, startPoint x: 385, startPoint y: 68, endPoint x: 384, endPoint y: 80, distance: 12.0
click at [385, 68] on div "#1 sentinellabs greenhouse Senior Marketing Analyst JD warning_amber Choose an …" at bounding box center [275, 75] width 366 height 21
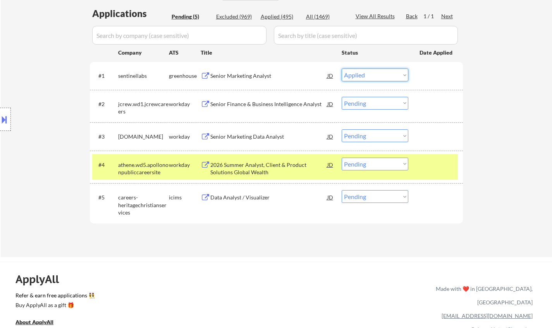
click at [342, 69] on select "Choose an option... Pending Applied Excluded (Questions) Excluded (Expired) Exc…" at bounding box center [375, 75] width 67 height 13
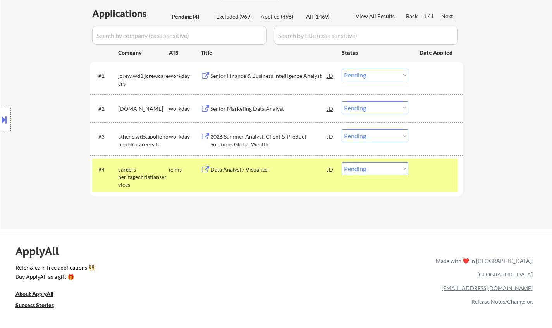
click at [231, 71] on div "Senior Finance & Business Intelligence Analyst" at bounding box center [268, 76] width 117 height 14
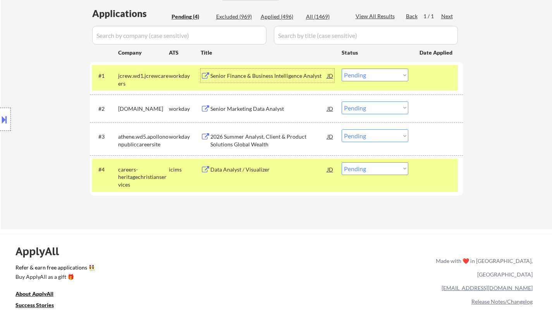
drag, startPoint x: 379, startPoint y: 74, endPoint x: 379, endPoint y: 81, distance: 7.0
click at [379, 74] on select "Choose an option... Pending Applied Excluded (Questions) Excluded (Expired) Exc…" at bounding box center [375, 75] width 67 height 13
click at [342, 69] on select "Choose an option... Pending Applied Excluded (Questions) Excluded (Expired) Exc…" at bounding box center [375, 75] width 67 height 13
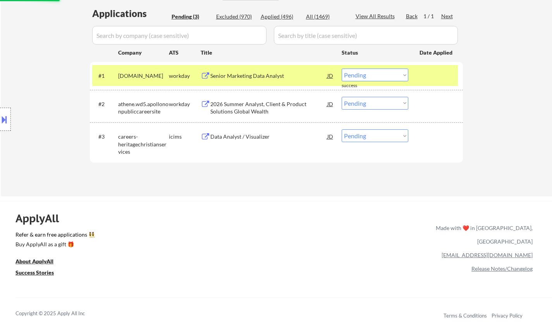
click at [237, 74] on div "Senior Marketing Data Analyst" at bounding box center [268, 76] width 117 height 8
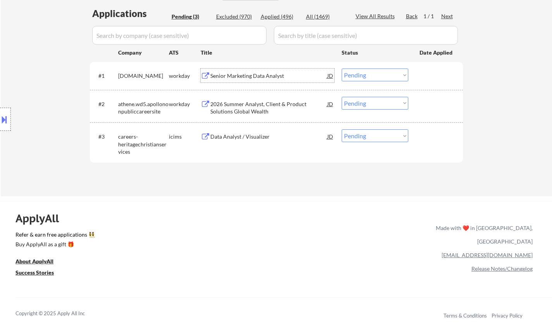
click at [380, 73] on select "Choose an option... Pending Applied Excluded (Questions) Excluded (Expired) Exc…" at bounding box center [375, 75] width 67 height 13
click at [342, 69] on select "Choose an option... Pending Applied Excluded (Questions) Excluded (Expired) Exc…" at bounding box center [375, 75] width 67 height 13
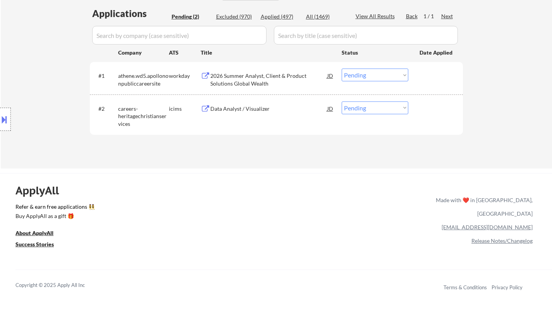
click at [244, 73] on div "2026 Summer Analyst, Client & Product Solutions Global Wealth" at bounding box center [268, 79] width 117 height 15
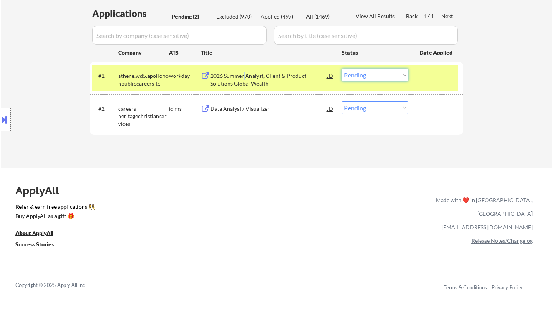
drag, startPoint x: 370, startPoint y: 72, endPoint x: 369, endPoint y: 80, distance: 7.8
click at [370, 72] on select "Choose an option... Pending Applied Excluded (Questions) Excluded (Expired) Exc…" at bounding box center [375, 75] width 67 height 13
click at [342, 69] on select "Choose an option... Pending Applied Excluded (Questions) Excluded (Expired) Exc…" at bounding box center [375, 75] width 67 height 13
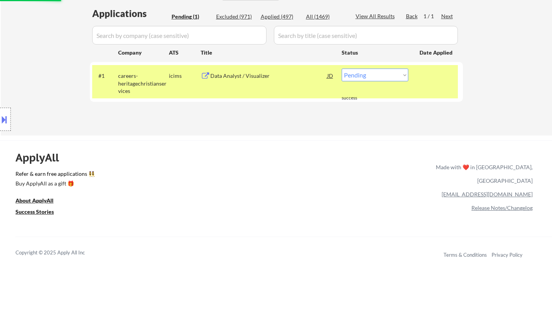
click at [231, 82] on div "Data Analyst / Visualizer" at bounding box center [268, 76] width 117 height 14
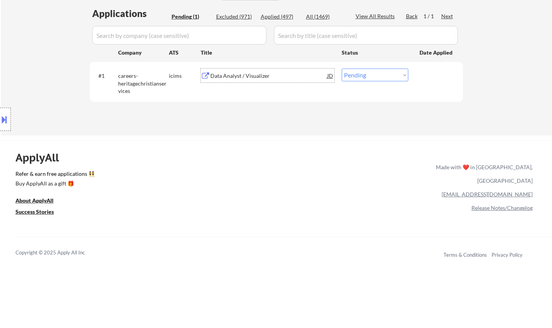
drag, startPoint x: 365, startPoint y: 76, endPoint x: 370, endPoint y: 80, distance: 5.8
click at [365, 76] on select "Choose an option... Pending Applied Excluded (Questions) Excluded (Expired) Exc…" at bounding box center [375, 75] width 67 height 13
select select ""excluded__bad_match_""
click at [342, 69] on select "Choose an option... Pending Applied Excluded (Questions) Excluded (Expired) Exc…" at bounding box center [375, 75] width 67 height 13
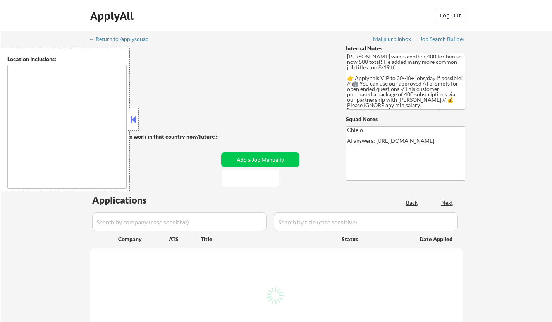
type textarea "[GEOGRAPHIC_DATA], [GEOGRAPHIC_DATA] [GEOGRAPHIC_DATA], [GEOGRAPHIC_DATA] [GEOG…"
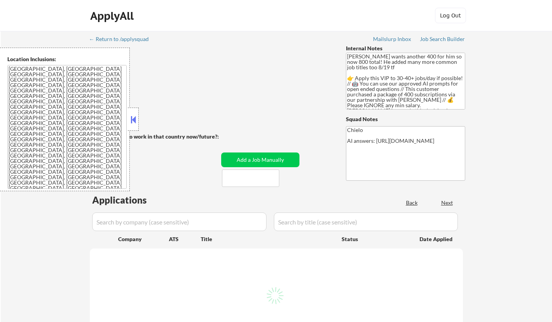
select select ""pending""
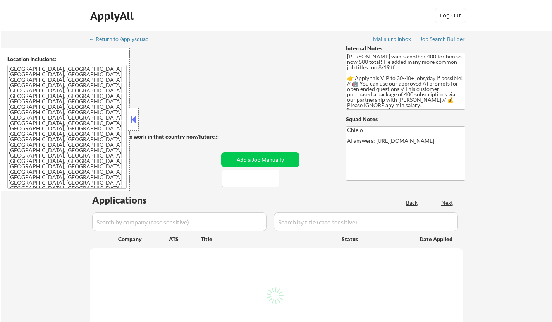
select select ""pending""
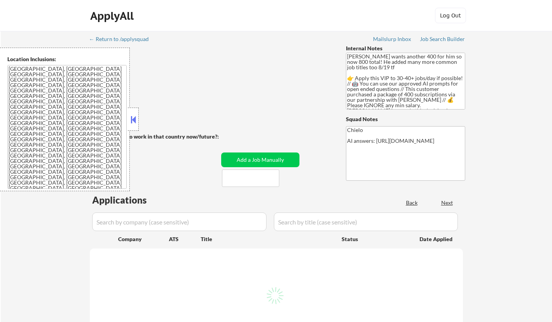
select select ""pending""
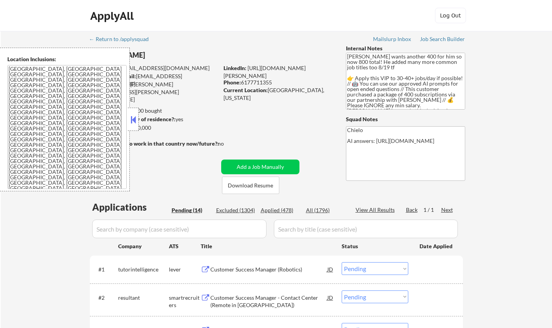
drag, startPoint x: 131, startPoint y: 117, endPoint x: 134, endPoint y: 119, distance: 4.2
click at [131, 118] on button at bounding box center [133, 120] width 9 height 12
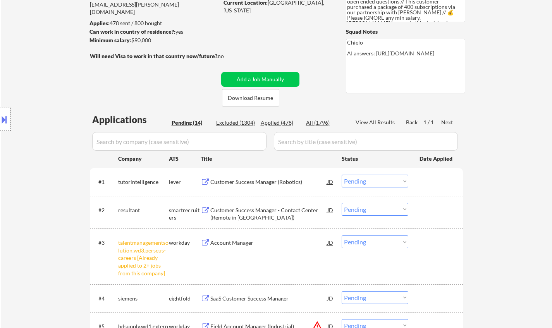
scroll to position [155, 0]
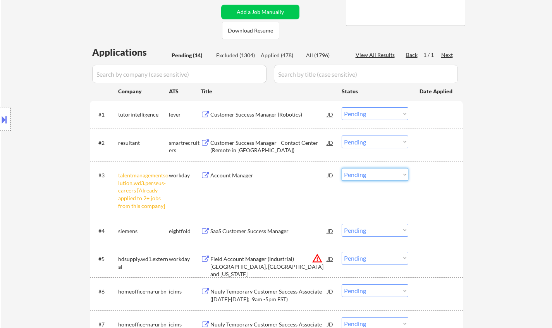
click at [359, 172] on select "Choose an option... Pending Applied Excluded (Questions) Excluded (Expired) Exc…" at bounding box center [375, 174] width 67 height 13
click at [342, 168] on select "Choose an option... Pending Applied Excluded (Questions) Excluded (Expired) Exc…" at bounding box center [375, 174] width 67 height 13
select select ""pending""
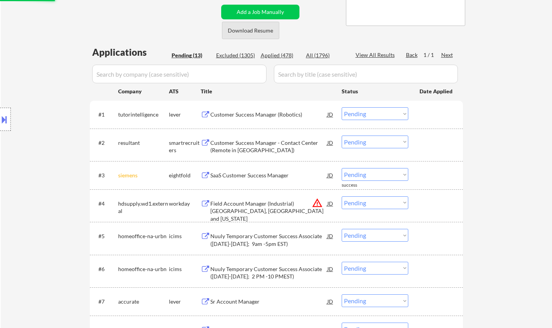
click at [248, 28] on button "Download Resume" at bounding box center [250, 30] width 57 height 17
click at [237, 116] on div "Customer Success Manager (Robotics)" at bounding box center [268, 115] width 117 height 8
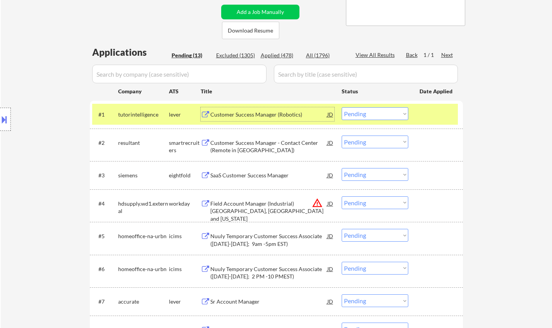
click at [371, 111] on select "Choose an option... Pending Applied Excluded (Questions) Excluded (Expired) Exc…" at bounding box center [375, 113] width 67 height 13
click at [342, 107] on select "Choose an option... Pending Applied Excluded (Questions) Excluded (Expired) Exc…" at bounding box center [375, 113] width 67 height 13
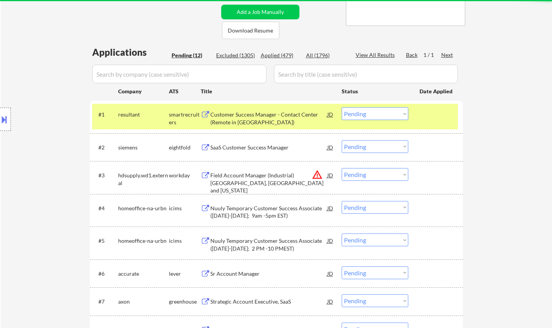
click at [255, 115] on div "Customer Success Manager - Contact Center (Remote in US)" at bounding box center [268, 118] width 117 height 15
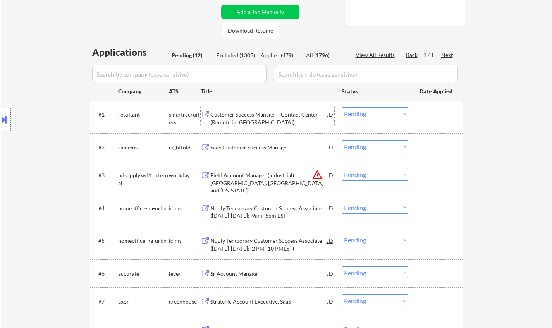
click at [376, 116] on select "Choose an option... Pending Applied Excluded (Questions) Excluded (Expired) Exc…" at bounding box center [375, 113] width 67 height 13
click at [342, 107] on select "Choose an option... Pending Applied Excluded (Questions) Excluded (Expired) Exc…" at bounding box center [375, 113] width 67 height 13
select select ""pending""
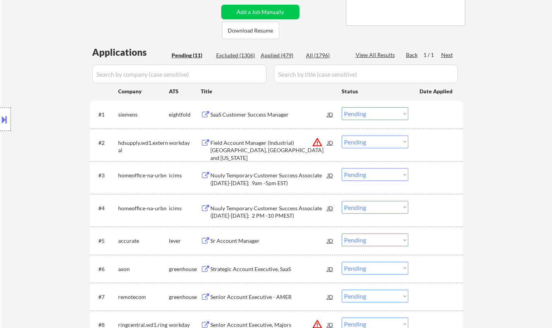
drag, startPoint x: 368, startPoint y: 142, endPoint x: 372, endPoint y: 146, distance: 6.1
click at [368, 142] on select "Choose an option... Pending Applied Excluded (Questions) Excluded (Expired) Exc…" at bounding box center [375, 142] width 67 height 13
click at [342, 136] on select "Choose an option... Pending Applied Excluded (Questions) Excluded (Expired) Exc…" at bounding box center [375, 142] width 67 height 13
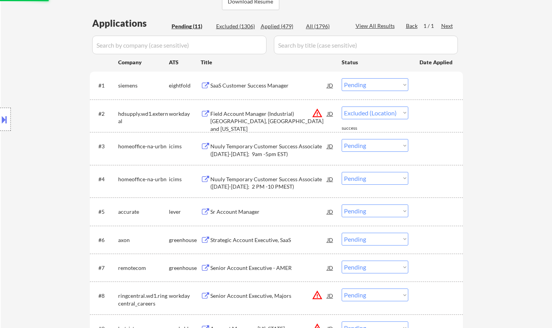
scroll to position [194, 0]
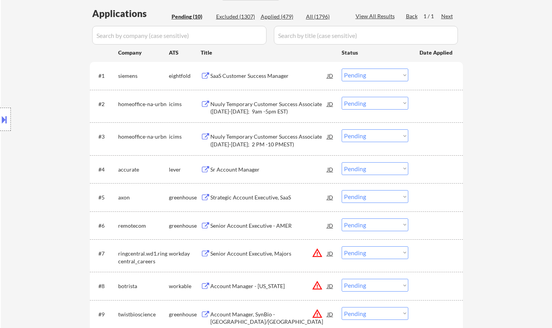
click at [369, 100] on select "Choose an option... Pending Applied Excluded (Questions) Excluded (Expired) Exc…" at bounding box center [375, 103] width 67 height 13
click at [342, 97] on select "Choose an option... Pending Applied Excluded (Questions) Excluded (Expired) Exc…" at bounding box center [375, 103] width 67 height 13
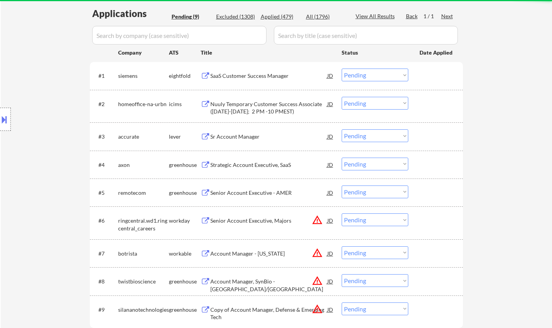
click at [363, 98] on select "Choose an option... Pending Applied Excluded (Questions) Excluded (Expired) Exc…" at bounding box center [375, 103] width 67 height 13
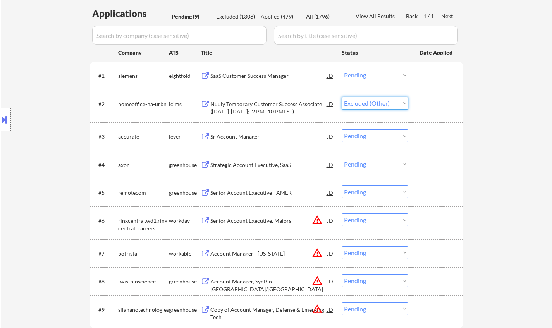
click at [342, 97] on select "Choose an option... Pending Applied Excluded (Questions) Excluded (Expired) Exc…" at bounding box center [375, 103] width 67 height 13
select select ""pending""
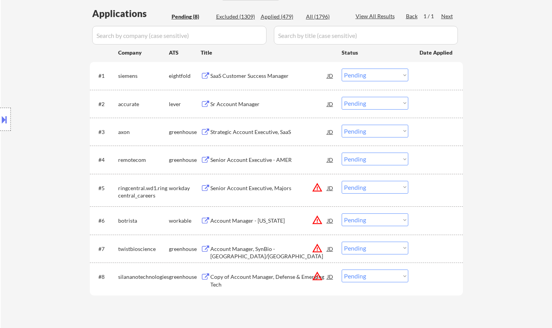
click at [331, 188] on div "JD" at bounding box center [331, 188] width 8 height 14
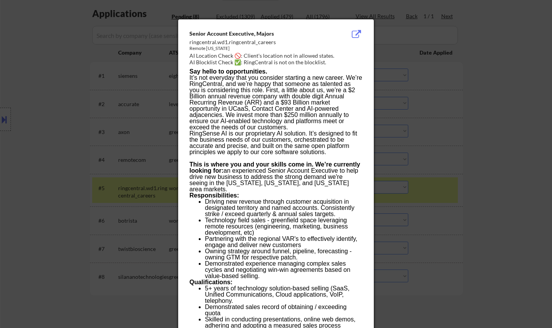
click at [507, 193] on div at bounding box center [276, 164] width 552 height 328
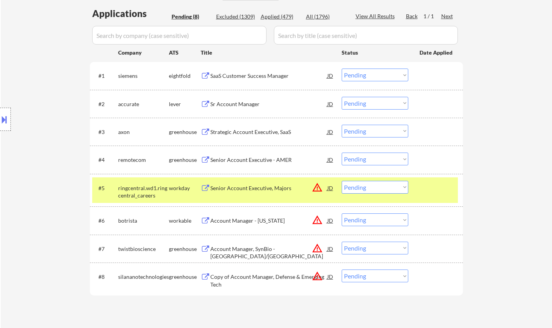
drag, startPoint x: 390, startPoint y: 186, endPoint x: 394, endPoint y: 191, distance: 6.6
click at [389, 186] on select "Choose an option... Pending Applied Excluded (Questions) Excluded (Expired) Exc…" at bounding box center [375, 187] width 67 height 13
click at [342, 181] on select "Choose an option... Pending Applied Excluded (Questions) Excluded (Expired) Exc…" at bounding box center [375, 187] width 67 height 13
click at [255, 157] on div "Senior Account Executive - AMER" at bounding box center [268, 160] width 117 height 8
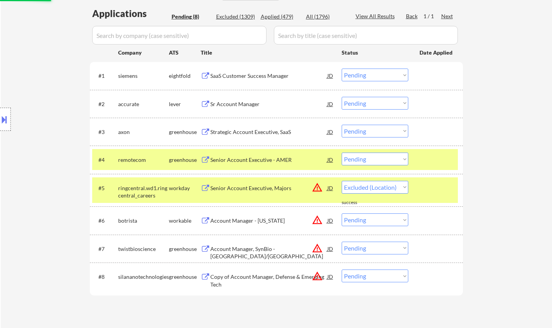
select select ""pending""
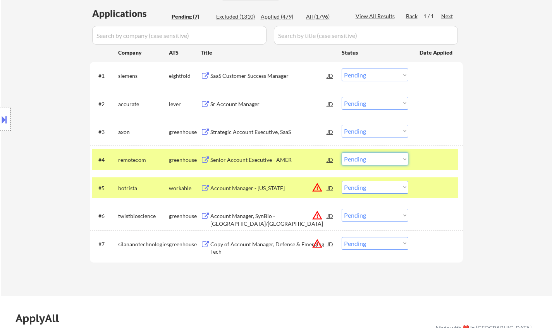
drag, startPoint x: 367, startPoint y: 155, endPoint x: 380, endPoint y: 163, distance: 15.0
click at [367, 155] on select "Choose an option... Pending Applied Excluded (Questions) Excluded (Expired) Exc…" at bounding box center [375, 159] width 67 height 13
click at [342, 153] on select "Choose an option... Pending Applied Excluded (Questions) Excluded (Expired) Exc…" at bounding box center [375, 159] width 67 height 13
select select ""pending""
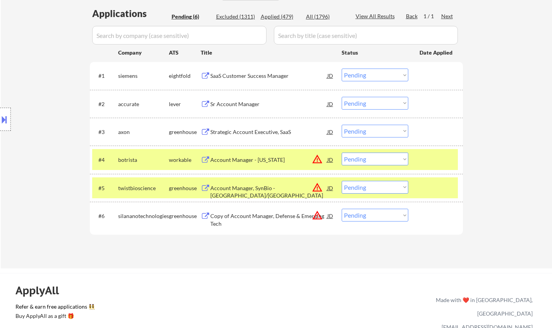
click at [236, 102] on div "Sr Account Manager" at bounding box center [268, 104] width 117 height 8
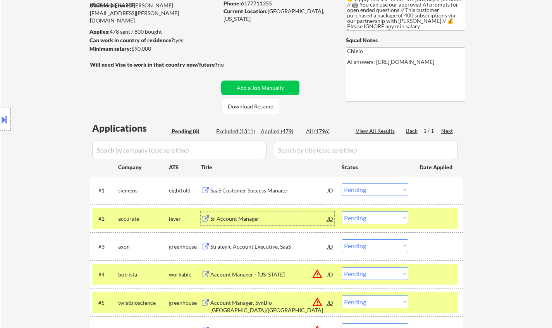
scroll to position [155, 0]
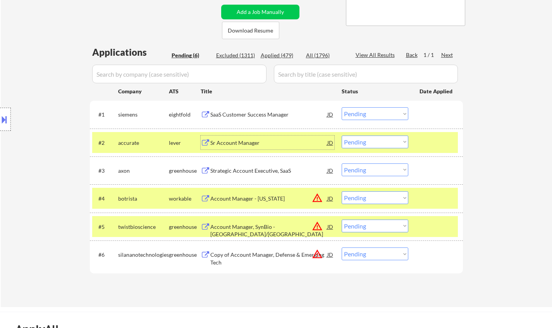
click at [247, 145] on div "Sr Account Manager" at bounding box center [268, 143] width 117 height 8
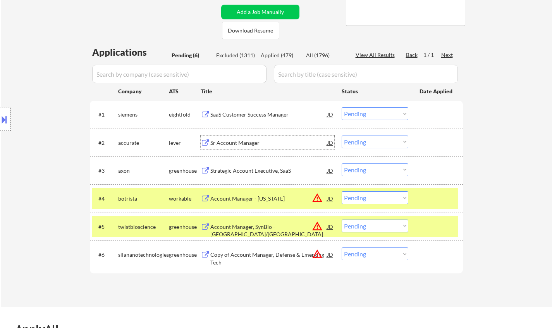
click at [0, 115] on button at bounding box center [4, 119] width 9 height 13
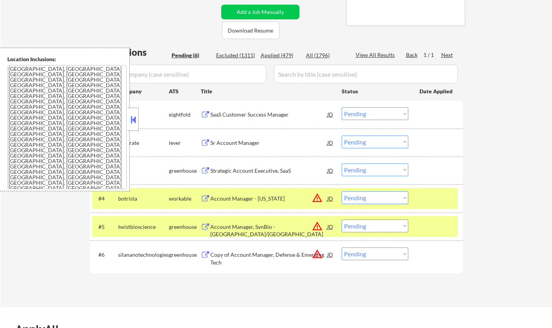
click at [133, 123] on button at bounding box center [133, 120] width 9 height 12
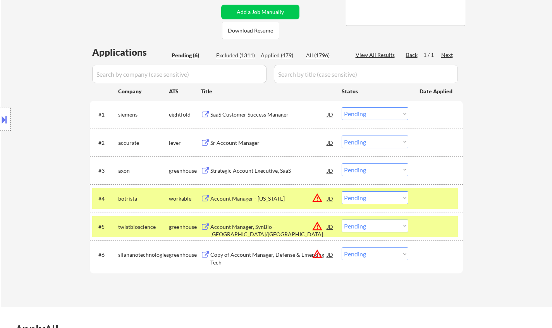
click at [0, 124] on button at bounding box center [4, 119] width 9 height 13
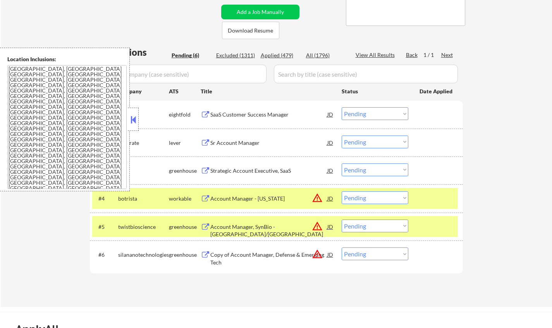
click at [135, 124] on button at bounding box center [133, 120] width 9 height 12
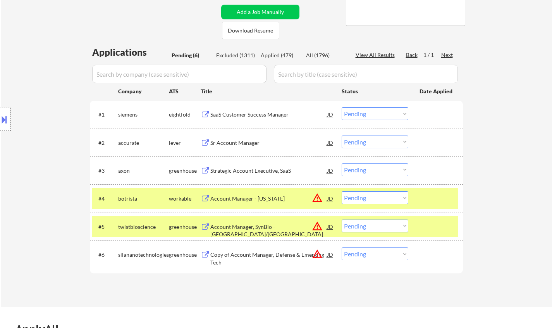
drag, startPoint x: 369, startPoint y: 141, endPoint x: 371, endPoint y: 145, distance: 4.4
click at [369, 141] on select "Choose an option... Pending Applied Excluded (Questions) Excluded (Expired) Exc…" at bounding box center [375, 142] width 67 height 13
click at [342, 136] on select "Choose an option... Pending Applied Excluded (Questions) Excluded (Expired) Exc…" at bounding box center [375, 142] width 67 height 13
select select ""pending""
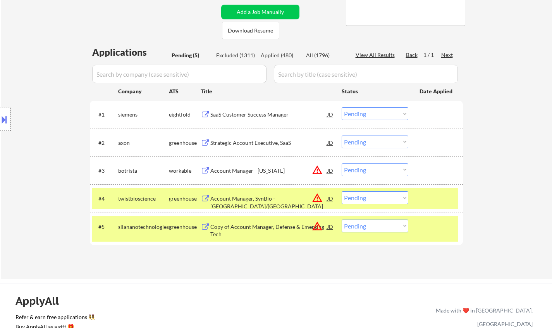
click at [386, 171] on select "Choose an option... Pending Applied Excluded (Questions) Excluded (Expired) Exc…" at bounding box center [375, 170] width 67 height 13
click at [342, 164] on select "Choose an option... Pending Applied Excluded (Questions) Excluded (Expired) Exc…" at bounding box center [375, 170] width 67 height 13
select select ""pending""
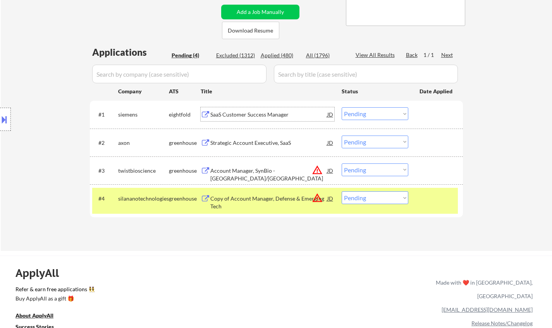
click at [243, 111] on div "SaaS Customer Success Manager" at bounding box center [268, 115] width 117 height 8
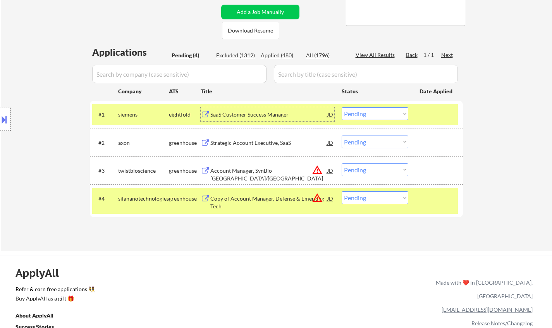
click at [367, 117] on select "Choose an option... Pending Applied Excluded (Questions) Excluded (Expired) Exc…" at bounding box center [375, 113] width 67 height 13
click at [342, 107] on select "Choose an option... Pending Applied Excluded (Questions) Excluded (Expired) Exc…" at bounding box center [375, 113] width 67 height 13
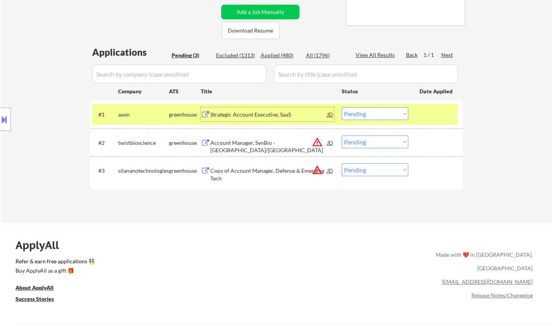
click at [263, 114] on div "Strategic Account Executive, SaaS" at bounding box center [268, 115] width 117 height 8
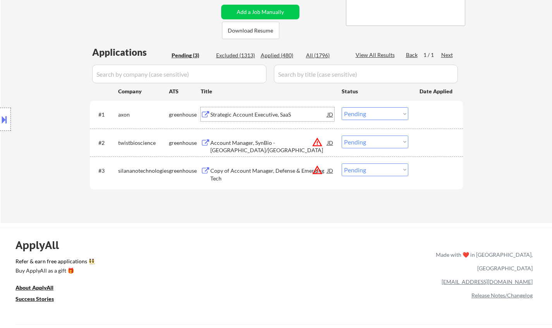
click at [374, 110] on select "Choose an option... Pending Applied Excluded (Questions) Excluded (Expired) Exc…" at bounding box center [375, 113] width 67 height 13
click at [342, 107] on select "Choose an option... Pending Applied Excluded (Questions) Excluded (Expired) Exc…" at bounding box center [375, 113] width 67 height 13
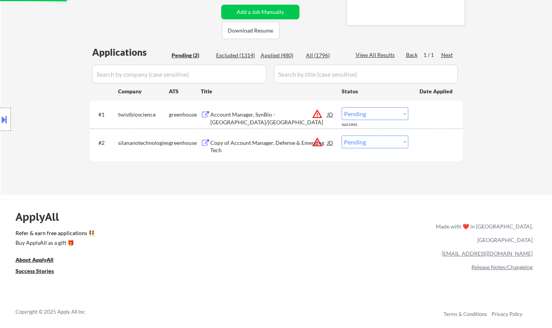
click at [364, 114] on select "Choose an option... Pending Applied Excluded (Questions) Excluded (Expired) Exc…" at bounding box center [375, 113] width 67 height 13
click at [342, 107] on select "Choose an option... Pending Applied Excluded (Questions) Excluded (Expired) Exc…" at bounding box center [375, 113] width 67 height 13
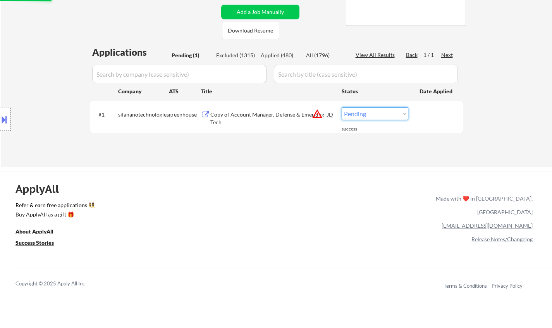
click at [379, 111] on select "Choose an option... Pending Applied Excluded (Questions) Excluded (Expired) Exc…" at bounding box center [375, 113] width 67 height 13
select select ""excluded__location_""
click at [342, 107] on select "Choose an option... Pending Applied Excluded (Questions) Excluded (Expired) Exc…" at bounding box center [375, 113] width 67 height 13
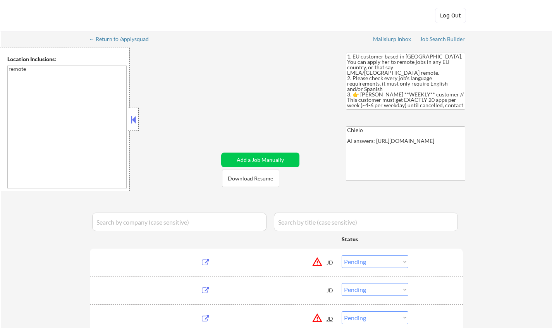
select select ""pending""
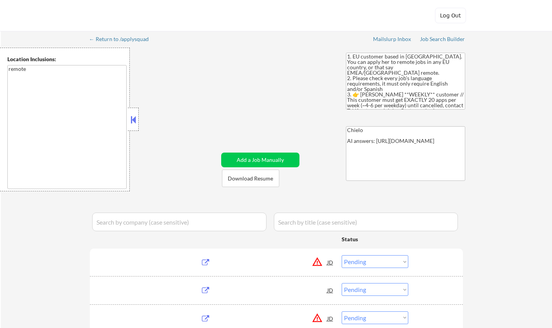
select select ""pending""
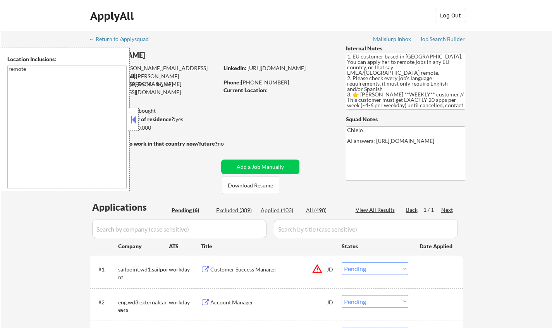
click at [132, 121] on button at bounding box center [133, 120] width 9 height 12
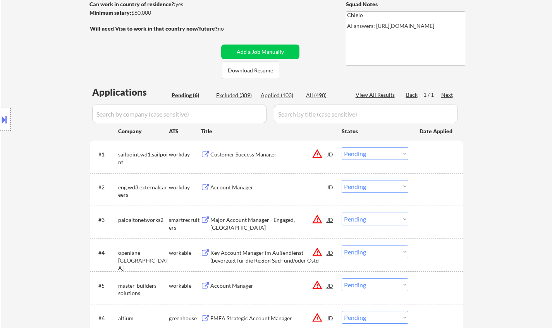
scroll to position [155, 0]
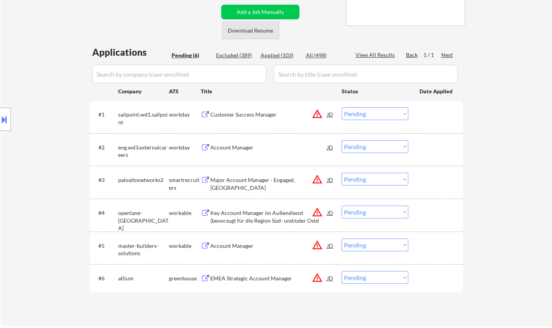
click at [253, 32] on button "Download Resume" at bounding box center [250, 30] width 57 height 17
click at [231, 147] on div "Account Manager" at bounding box center [268, 148] width 117 height 8
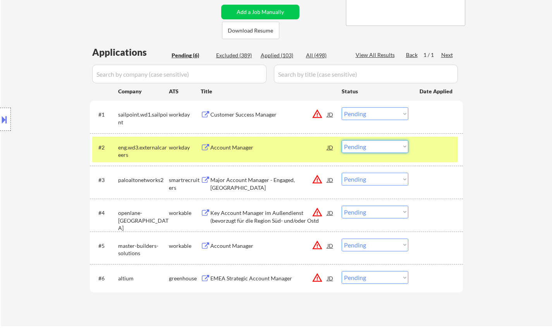
click at [372, 148] on select "Choose an option... Pending Applied Excluded (Questions) Excluded (Expired) Exc…" at bounding box center [375, 146] width 67 height 13
click at [342, 140] on select "Choose an option... Pending Applied Excluded (Questions) Excluded (Expired) Exc…" at bounding box center [375, 146] width 67 height 13
select select ""pending""
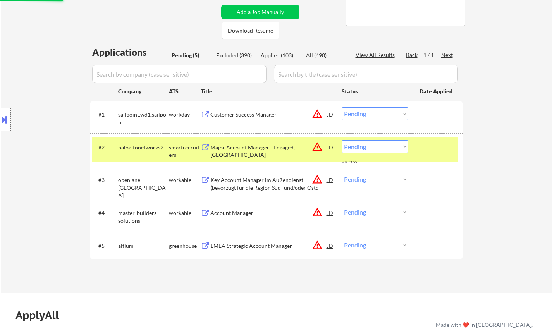
click at [330, 115] on div "JD" at bounding box center [331, 114] width 8 height 14
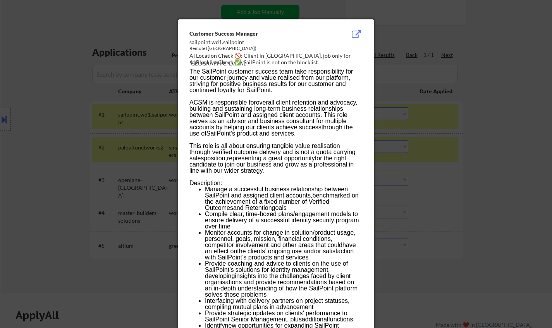
click at [489, 182] on div at bounding box center [276, 164] width 552 height 328
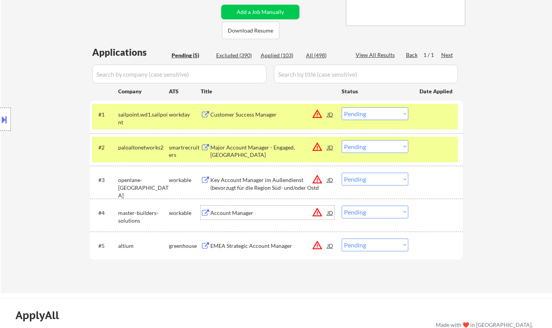
click at [231, 213] on div "Account Manager" at bounding box center [268, 213] width 117 height 8
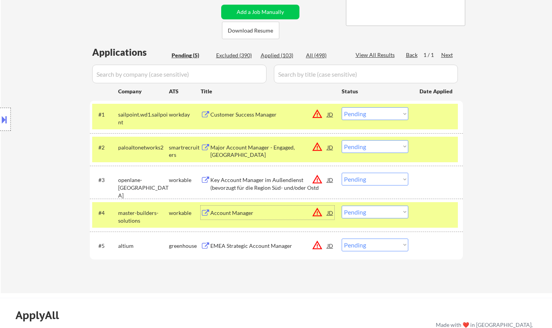
click at [375, 215] on select "Choose an option... Pending Applied Excluded (Questions) Excluded (Expired) Exc…" at bounding box center [375, 212] width 67 height 13
click at [342, 206] on select "Choose an option... Pending Applied Excluded (Questions) Excluded (Expired) Exc…" at bounding box center [375, 212] width 67 height 13
select select ""pending""
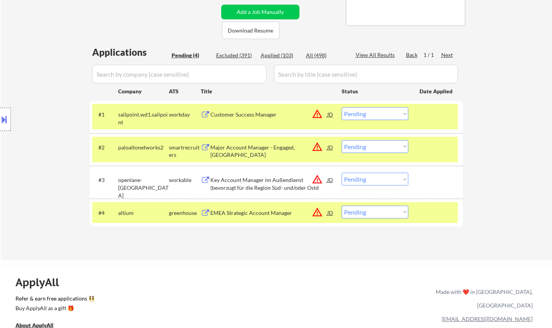
click at [246, 117] on div "Customer Success Manager" at bounding box center [268, 115] width 117 height 8
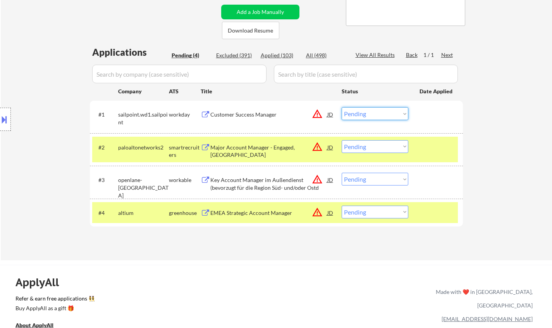
drag, startPoint x: 380, startPoint y: 114, endPoint x: 383, endPoint y: 119, distance: 4.9
click at [380, 114] on select "Choose an option... Pending Applied Excluded (Questions) Excluded (Expired) Exc…" at bounding box center [375, 113] width 67 height 13
click at [342, 107] on select "Choose an option... Pending Applied Excluded (Questions) Excluded (Expired) Exc…" at bounding box center [375, 113] width 67 height 13
select select ""pending""
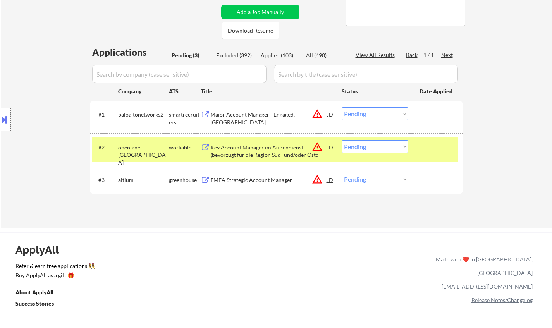
click at [235, 179] on div "EMEA Strategic Account Manager" at bounding box center [268, 180] width 117 height 8
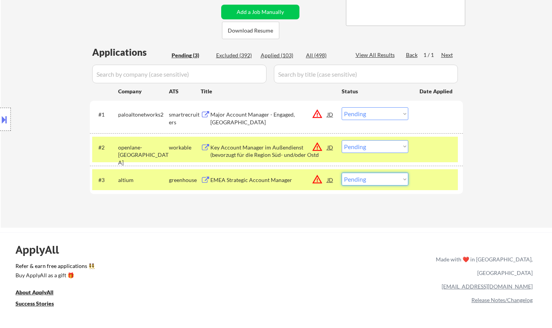
click at [372, 179] on select "Choose an option... Pending Applied Excluded (Questions) Excluded (Expired) Exc…" at bounding box center [375, 179] width 67 height 13
select select ""excluded__location_""
click at [342, 173] on select "Choose an option... Pending Applied Excluded (Questions) Excluded (Expired) Exc…" at bounding box center [375, 179] width 67 height 13
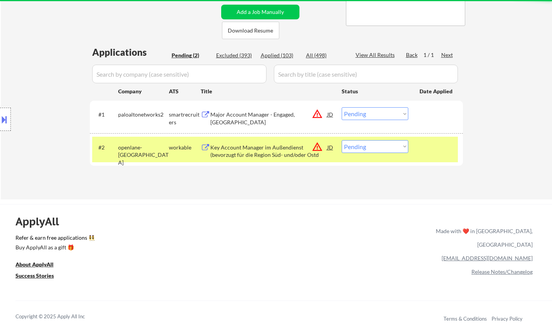
click at [245, 115] on div "Major Account Manager - Engaged, North-West" at bounding box center [268, 118] width 117 height 15
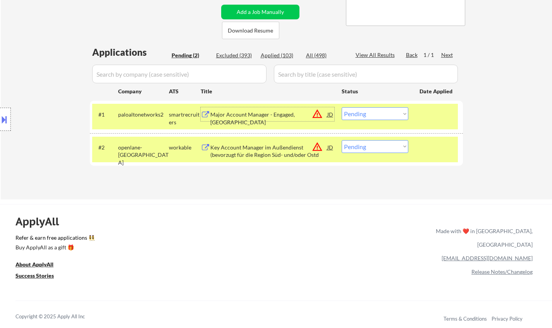
drag, startPoint x: 387, startPoint y: 146, endPoint x: 388, endPoint y: 153, distance: 6.7
click at [387, 146] on select "Choose an option... Pending Applied Excluded (Questions) Excluded (Expired) Exc…" at bounding box center [375, 146] width 67 height 13
select select ""excluded__location_""
click at [342, 140] on select "Choose an option... Pending Applied Excluded (Questions) Excluded (Expired) Exc…" at bounding box center [375, 146] width 67 height 13
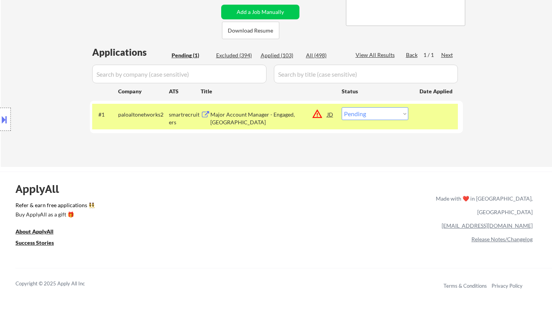
click at [250, 116] on div "Major Account Manager - Engaged, North-West" at bounding box center [268, 118] width 117 height 15
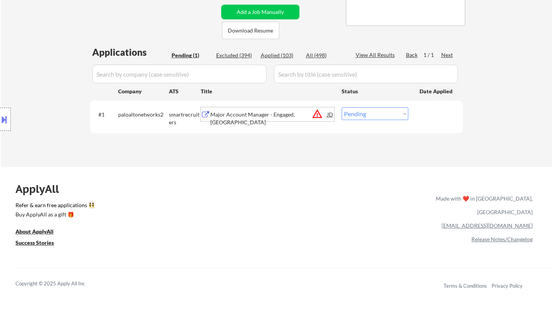
drag, startPoint x: 371, startPoint y: 112, endPoint x: 371, endPoint y: 119, distance: 7.0
click at [371, 112] on select "Choose an option... Pending Applied Excluded (Questions) Excluded (Expired) Exc…" at bounding box center [375, 113] width 67 height 13
select select ""excluded__location_""
click at [342, 107] on select "Choose an option... Pending Applied Excluded (Questions) Excluded (Expired) Exc…" at bounding box center [375, 113] width 67 height 13
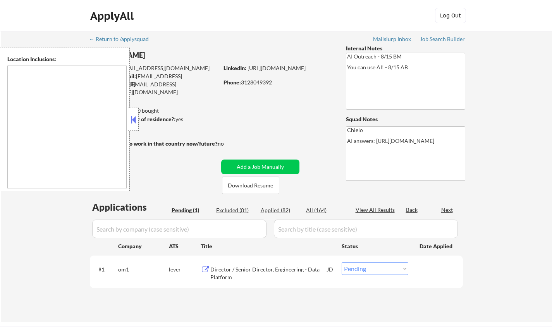
select select ""pending""
type textarea "[US_STATE][GEOGRAPHIC_DATA], [GEOGRAPHIC_DATA][US_STATE], [GEOGRAPHIC_DATA] [GE…"
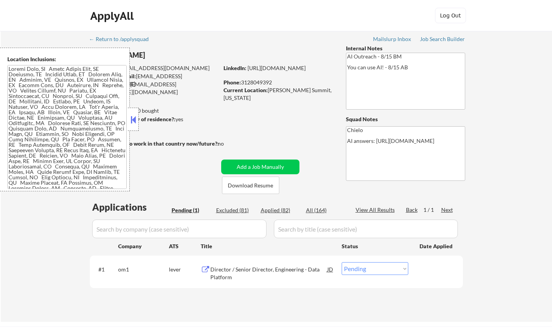
click at [129, 119] on div at bounding box center [133, 119] width 11 height 23
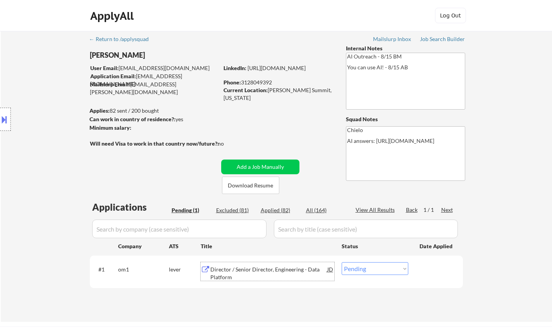
click at [240, 271] on div "Director / Senior Director, Engineering - Data Platform" at bounding box center [268, 273] width 117 height 15
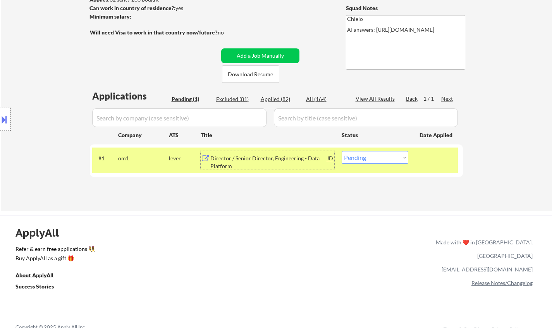
scroll to position [194, 0]
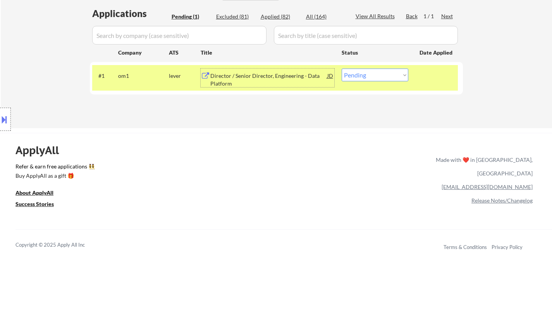
click at [377, 81] on select "Choose an option... Pending Applied Excluded (Questions) Excluded (Expired) Exc…" at bounding box center [375, 75] width 67 height 13
select select ""applied""
click at [342, 69] on select "Choose an option... Pending Applied Excluded (Questions) Excluded (Expired) Exc…" at bounding box center [375, 75] width 67 height 13
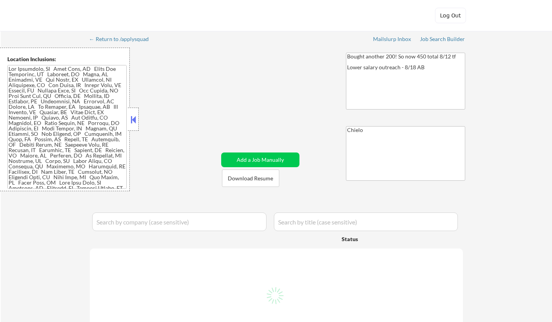
select select ""pending""
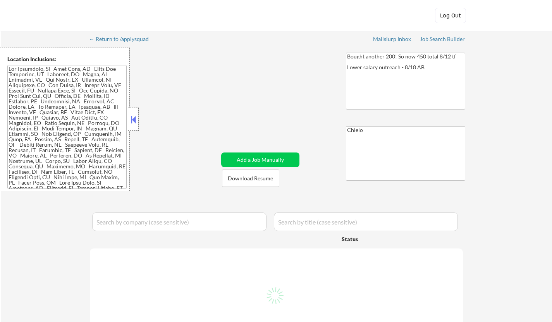
select select ""pending""
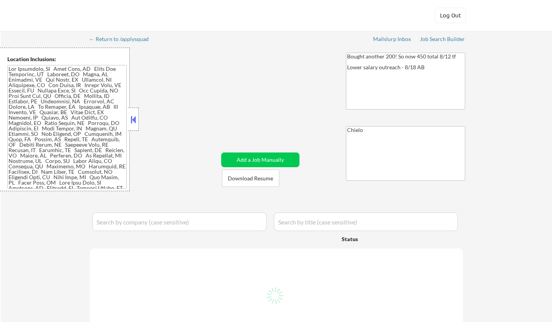
select select ""pending""
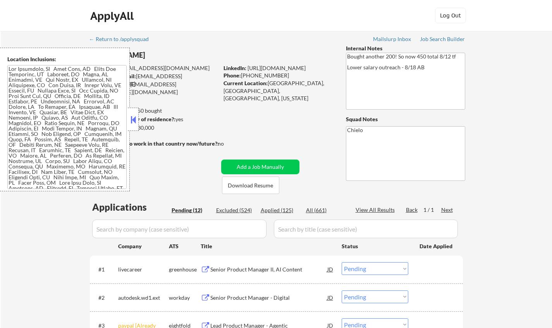
click at [134, 120] on button at bounding box center [133, 120] width 9 height 12
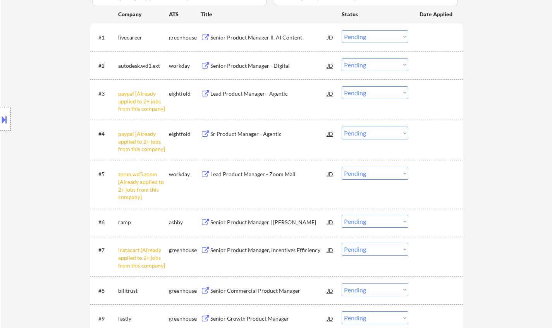
scroll to position [233, 0]
drag, startPoint x: 390, startPoint y: 90, endPoint x: 396, endPoint y: 96, distance: 9.0
click at [390, 90] on select "Choose an option... Pending Applied Excluded (Questions) Excluded (Expired) Exc…" at bounding box center [375, 92] width 67 height 13
click at [342, 86] on select "Choose an option... Pending Applied Excluded (Questions) Excluded (Expired) Exc…" at bounding box center [375, 92] width 67 height 13
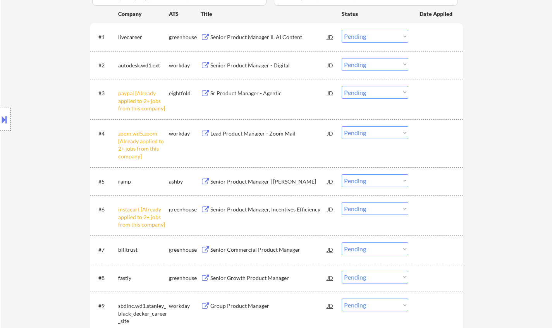
click at [366, 100] on div "#3 paypal [Already applied to 2+ jobs from this company] eightfold Sr Product M…" at bounding box center [275, 99] width 366 height 33
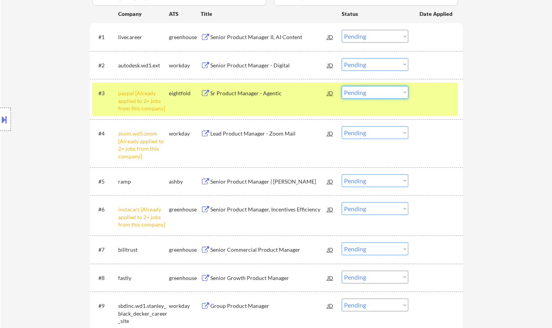
click at [379, 96] on select "Choose an option... Pending Applied Excluded (Questions) Excluded (Expired) Exc…" at bounding box center [375, 92] width 67 height 13
click at [342, 86] on select "Choose an option... Pending Applied Excluded (Questions) Excluded (Expired) Exc…" at bounding box center [375, 92] width 67 height 13
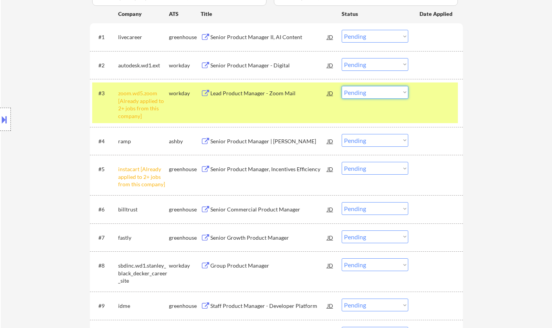
drag, startPoint x: 379, startPoint y: 93, endPoint x: 381, endPoint y: 97, distance: 4.4
click at [379, 93] on select "Choose an option... Pending Applied Excluded (Questions) Excluded (Expired) Exc…" at bounding box center [375, 92] width 67 height 13
click at [342, 86] on select "Choose an option... Pending Applied Excluded (Questions) Excluded (Expired) Exc…" at bounding box center [375, 92] width 67 height 13
select select ""pending""
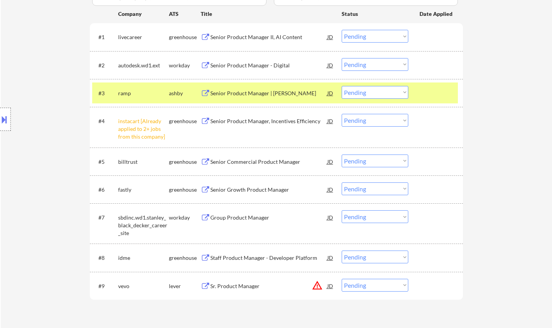
click at [378, 121] on select "Choose an option... Pending Applied Excluded (Questions) Excluded (Expired) Exc…" at bounding box center [375, 120] width 67 height 13
click at [342, 114] on select "Choose an option... Pending Applied Excluded (Questions) Excluded (Expired) Exc…" at bounding box center [375, 120] width 67 height 13
select select ""pending""
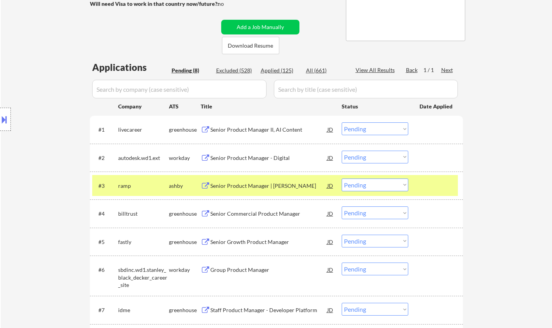
scroll to position [155, 0]
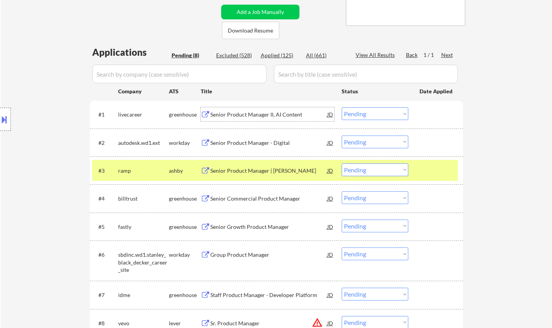
click at [250, 113] on div "Senior Product Manager II, AI Content" at bounding box center [268, 115] width 117 height 8
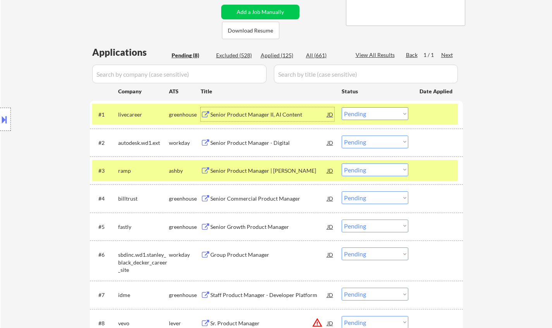
click at [246, 112] on div "Senior Product Manager II, AI Content" at bounding box center [268, 115] width 117 height 8
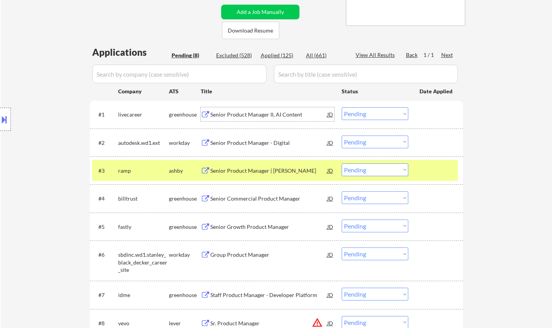
drag, startPoint x: 376, startPoint y: 112, endPoint x: 376, endPoint y: 118, distance: 5.8
click at [376, 112] on select "Choose an option... Pending Applied Excluded (Questions) Excluded (Expired) Exc…" at bounding box center [375, 113] width 67 height 13
click at [342, 107] on select "Choose an option... Pending Applied Excluded (Questions) Excluded (Expired) Exc…" at bounding box center [375, 113] width 67 height 13
select select ""pending""
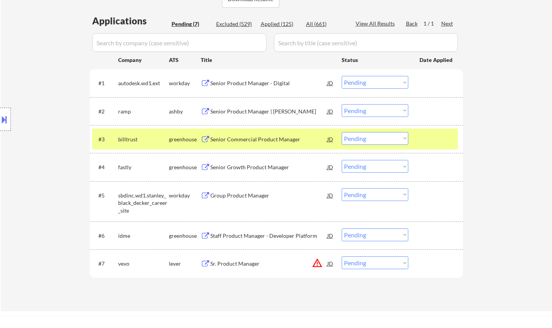
scroll to position [194, 0]
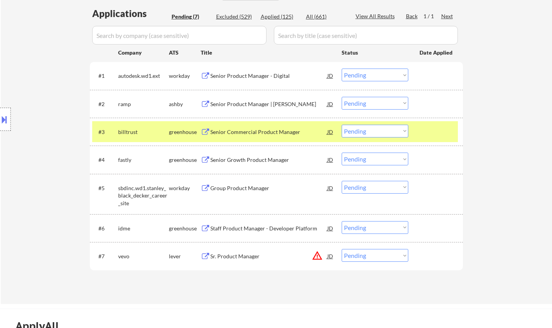
click at [242, 103] on div "Senior Product Manager | Bill Pay" at bounding box center [268, 104] width 117 height 8
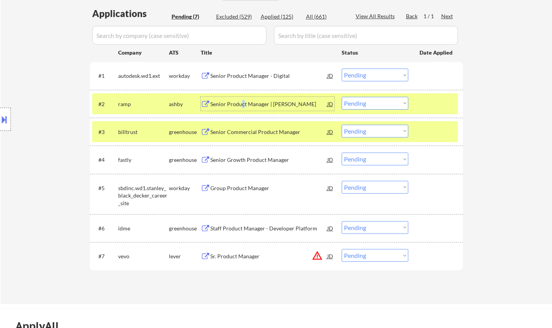
click at [380, 100] on select "Choose an option... Pending Applied Excluded (Questions) Excluded (Expired) Exc…" at bounding box center [375, 103] width 67 height 13
click at [342, 97] on select "Choose an option... Pending Applied Excluded (Questions) Excluded (Expired) Exc…" at bounding box center [375, 103] width 67 height 13
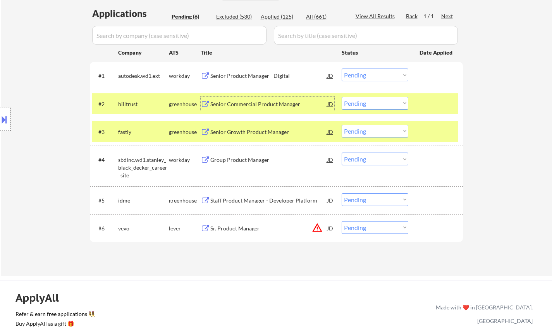
click at [265, 102] on div "Senior Commercial Product Manager" at bounding box center [268, 104] width 117 height 8
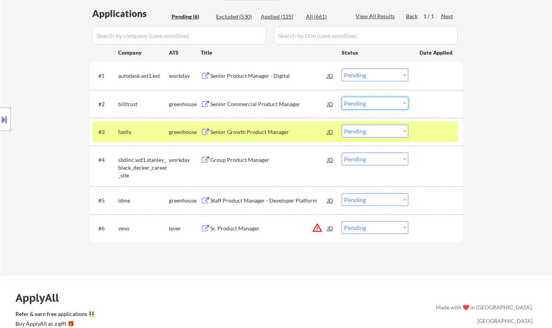
drag, startPoint x: 378, startPoint y: 105, endPoint x: 383, endPoint y: 109, distance: 5.8
click at [378, 105] on select "Choose an option... Pending Applied Excluded (Questions) Excluded (Expired) Exc…" at bounding box center [375, 103] width 67 height 13
click at [342, 97] on select "Choose an option... Pending Applied Excluded (Questions) Excluded (Expired) Exc…" at bounding box center [375, 103] width 67 height 13
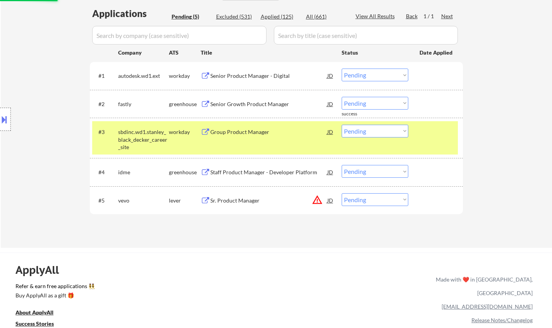
click at [243, 102] on div "Senior Growth Product Manager" at bounding box center [268, 104] width 117 height 8
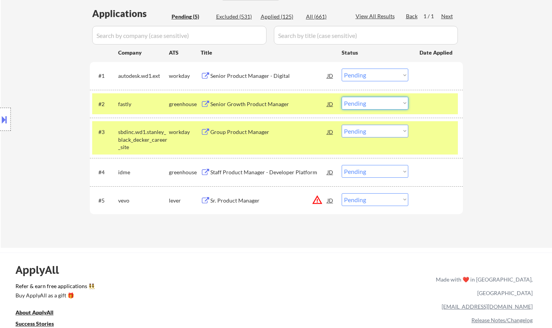
drag, startPoint x: 374, startPoint y: 105, endPoint x: 377, endPoint y: 109, distance: 4.4
click at [375, 105] on select "Choose an option... Pending Applied Excluded (Questions) Excluded (Expired) Exc…" at bounding box center [375, 103] width 67 height 13
click at [342, 97] on select "Choose an option... Pending Applied Excluded (Questions) Excluded (Expired) Exc…" at bounding box center [375, 103] width 67 height 13
select select ""pending""
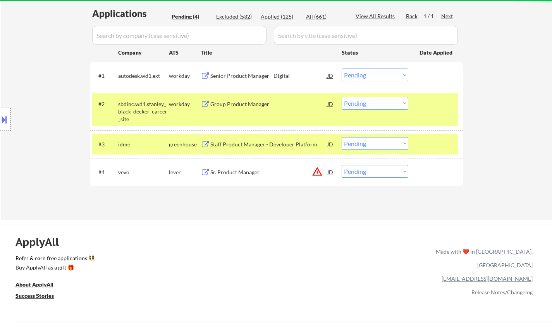
click at [261, 72] on div "Senior Product Manager - Digital" at bounding box center [268, 76] width 117 height 8
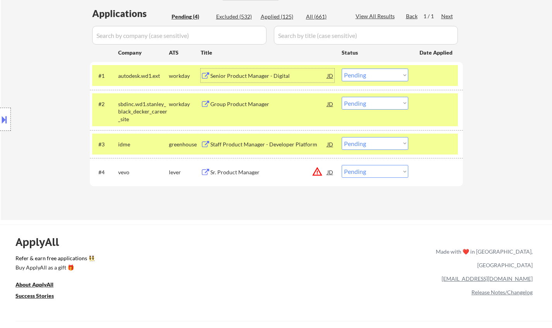
drag, startPoint x: 372, startPoint y: 75, endPoint x: 378, endPoint y: 81, distance: 8.0
click at [375, 78] on select "Choose an option... Pending Applied Excluded (Questions) Excluded (Expired) Exc…" at bounding box center [375, 75] width 67 height 13
click at [342, 69] on select "Choose an option... Pending Applied Excluded (Questions) Excluded (Expired) Exc…" at bounding box center [375, 75] width 67 height 13
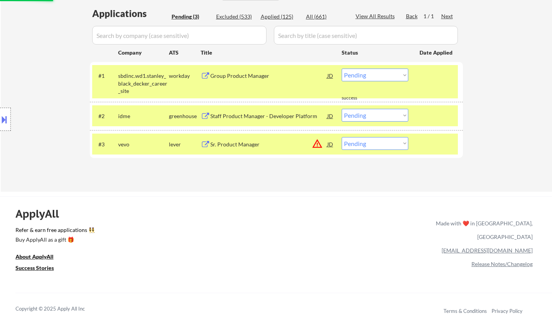
click at [240, 75] on div "Group Product Manager" at bounding box center [268, 76] width 117 height 8
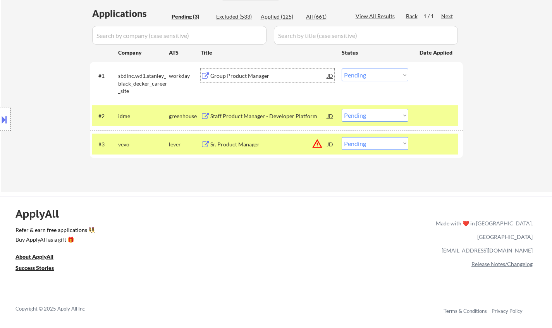
scroll to position [78, 0]
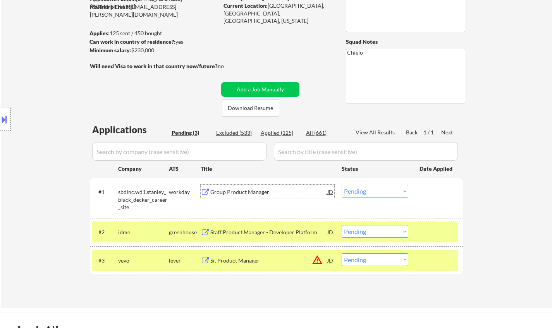
click at [245, 193] on div "Group Product Manager" at bounding box center [268, 192] width 117 height 8
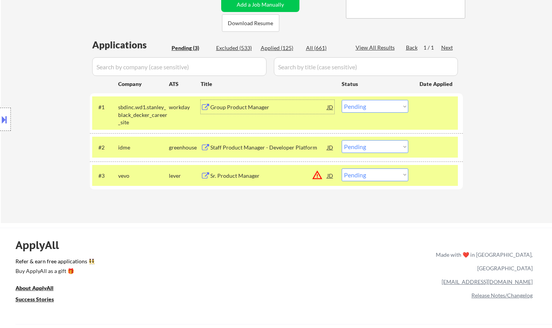
scroll to position [194, 0]
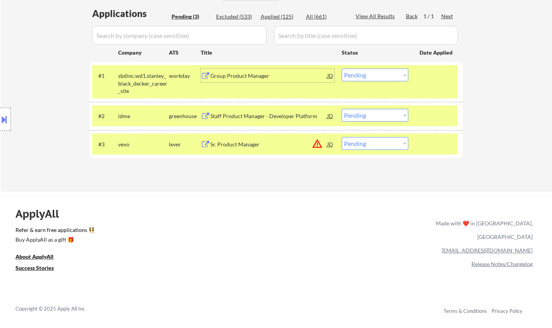
drag, startPoint x: 383, startPoint y: 74, endPoint x: 381, endPoint y: 79, distance: 4.8
click at [383, 74] on select "Choose an option... Pending Applied Excluded (Questions) Excluded (Expired) Exc…" at bounding box center [375, 75] width 67 height 13
click at [342, 69] on select "Choose an option... Pending Applied Excluded (Questions) Excluded (Expired) Exc…" at bounding box center [375, 75] width 67 height 13
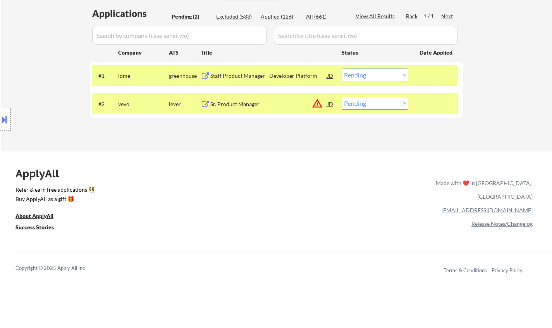
click at [265, 75] on div "Staff Product Manager - Developer Platform" at bounding box center [268, 76] width 117 height 8
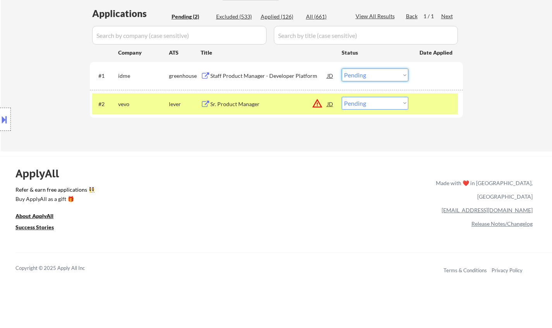
click at [370, 78] on select "Choose an option... Pending Applied Excluded (Questions) Excluded (Expired) Exc…" at bounding box center [375, 75] width 67 height 13
click at [342, 69] on select "Choose an option... Pending Applied Excluded (Questions) Excluded (Expired) Exc…" at bounding box center [375, 75] width 67 height 13
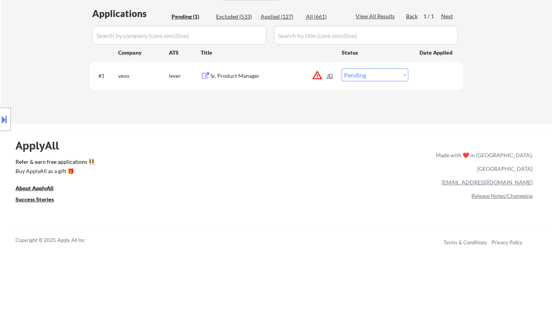
click at [332, 78] on div "JD" at bounding box center [331, 76] width 8 height 14
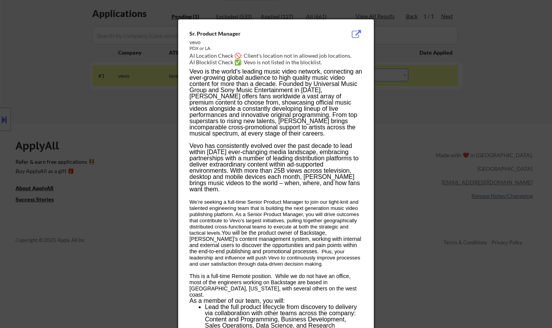
click at [463, 185] on div at bounding box center [276, 164] width 552 height 328
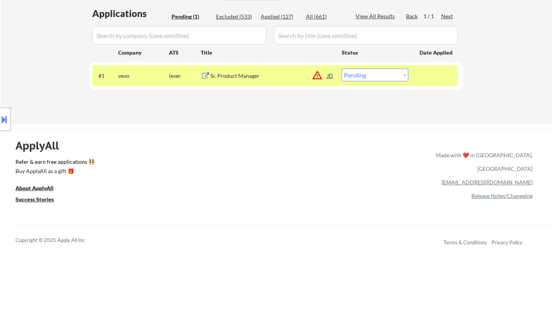
click at [0, 114] on button at bounding box center [4, 119] width 9 height 13
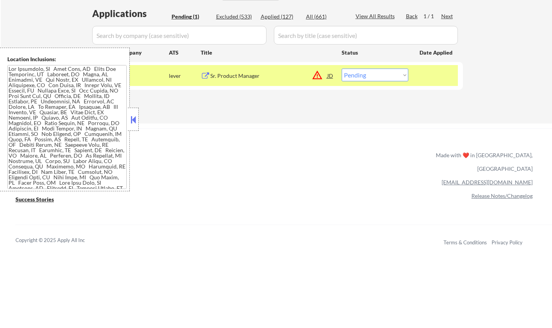
click at [283, 180] on div "ApplyAll Refer & earn free applications 👯‍♀️ Buy ApplyAll as a gift 🎁 About App…" at bounding box center [276, 195] width 552 height 123
drag, startPoint x: 385, startPoint y: 73, endPoint x: 389, endPoint y: 81, distance: 8.8
click at [385, 73] on select "Choose an option... Pending Applied Excluded (Questions) Excluded (Expired) Exc…" at bounding box center [375, 75] width 67 height 13
select select ""excluded__location_""
click at [342, 69] on select "Choose an option... Pending Applied Excluded (Questions) Excluded (Expired) Exc…" at bounding box center [375, 75] width 67 height 13
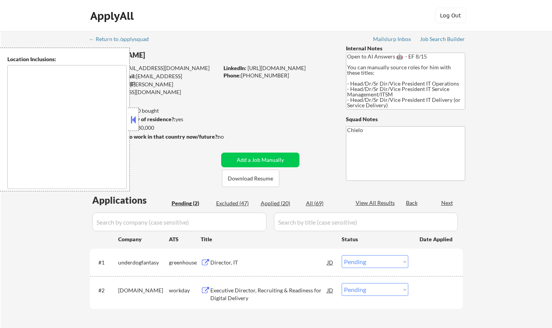
select select ""pending""
click at [130, 122] on button at bounding box center [133, 120] width 9 height 12
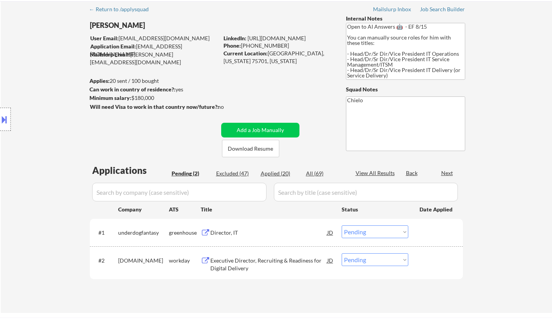
scroll to position [39, 0]
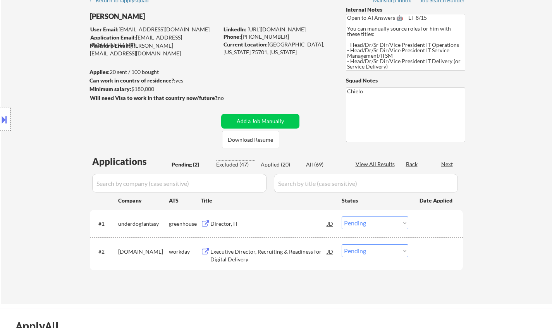
click at [233, 162] on div "Excluded (47)" at bounding box center [235, 165] width 39 height 8
click at [234, 165] on div "Excluded (47)" at bounding box center [235, 165] width 39 height 8
select select ""excluded__bad_match_""
select select ""excluded__location_""
select select ""excluded__salary_""
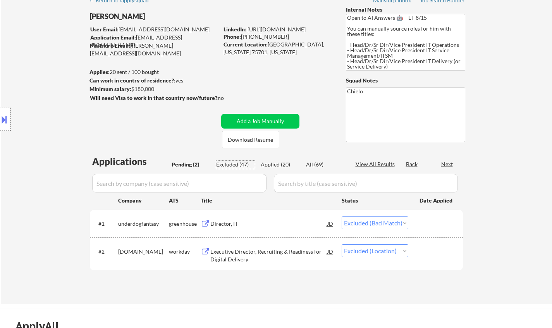
select select ""excluded__location_""
select select ""excluded__salary_""
select select ""excluded__location_""
select select ""excluded__bad_match_""
select select ""excluded__expired_""
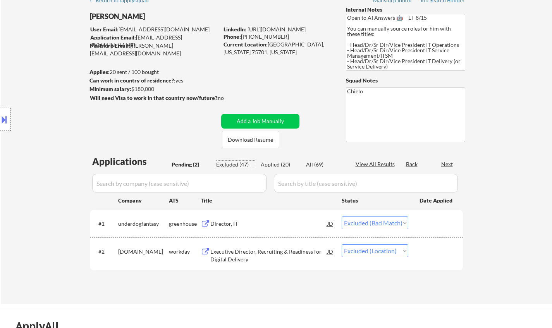
select select ""excluded__location_""
select select ""excluded__expired_""
select select ""excluded__blocklist_""
select select ""excluded__expired_""
select select ""excluded__other_""
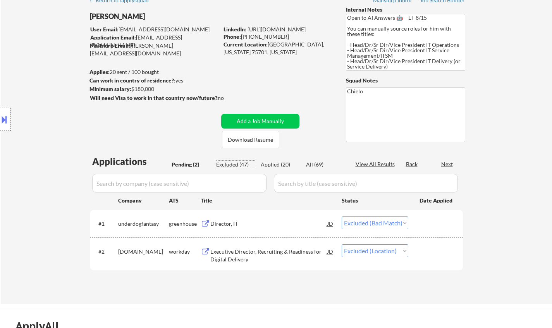
select select ""excluded__location_""
select select ""excluded__expired_""
select select ""excluded__bad_match_""
select select ""excluded__location_""
select select ""excluded__bad_match_""
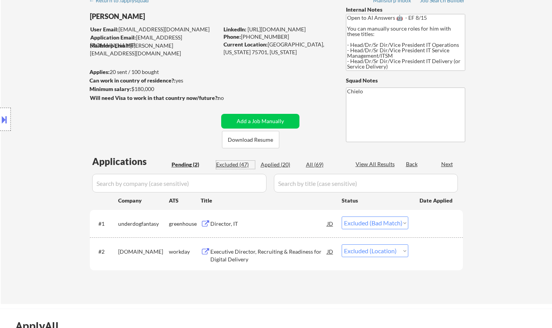
select select ""excluded__bad_match_""
select select ""excluded__location_""
select select ""excluded__bad_match_""
select select ""excluded__location_""
select select ""excluded__bad_match_""
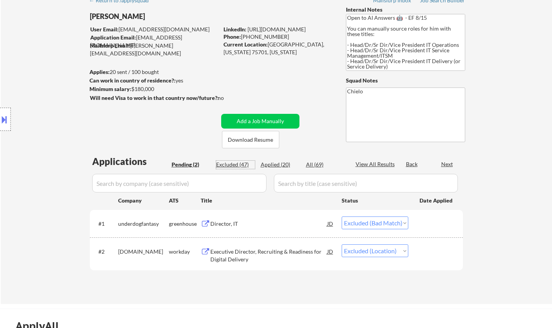
select select ""excluded__location_""
select select ""excluded__salary_""
select select ""excluded__expired_""
select select ""excluded__salary_""
select select ""excluded__location_""
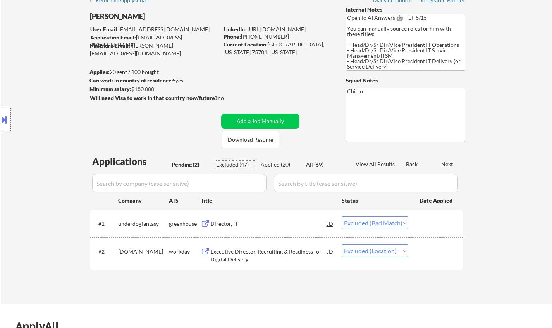
select select ""excluded__bad_match_""
select select ""excluded__expired_""
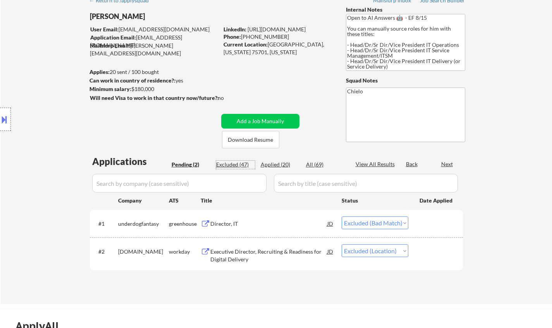
select select ""excluded__expired_""
select select ""excluded__bad_match_""
select select ""excluded__expired_""
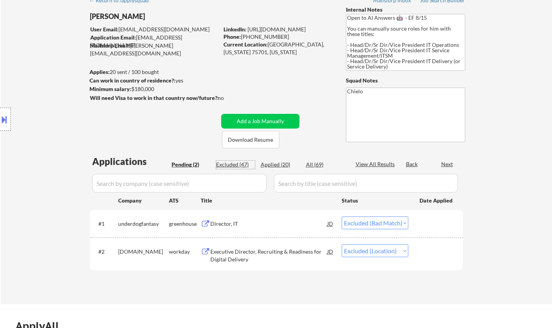
select select ""excluded__location_""
select select ""excluded__bad_match_""
select select ""excluded__salary_""
select select ""excluded__bad_match_""
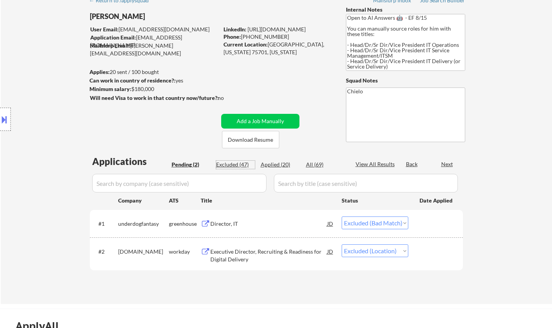
select select ""excluded__location_""
select select ""excluded__expired_""
select select ""excluded__bad_match_""
select select ""excluded__expired_""
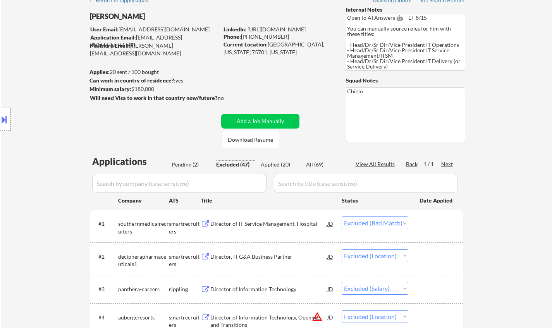
scroll to position [0, 0]
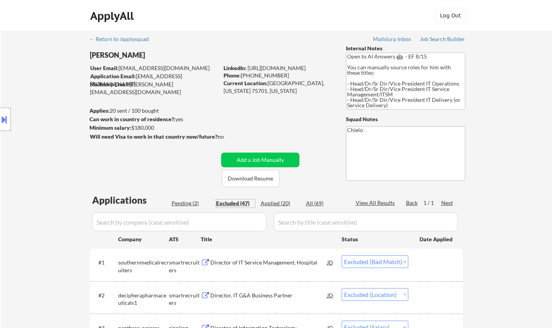
click at [183, 205] on div "Pending (2)" at bounding box center [191, 204] width 39 height 8
select select ""pending""
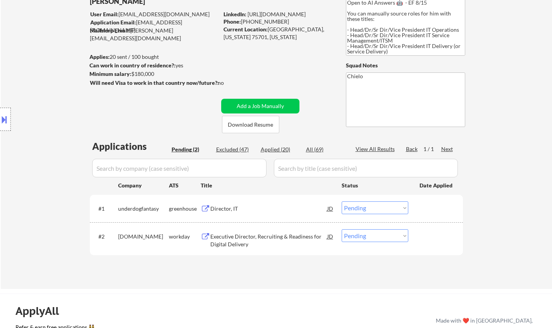
scroll to position [116, 0]
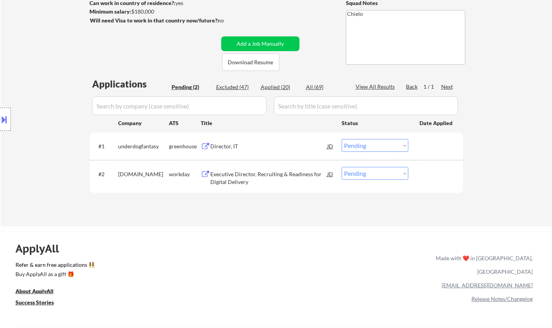
click at [225, 144] on div "Director, IT" at bounding box center [268, 147] width 117 height 8
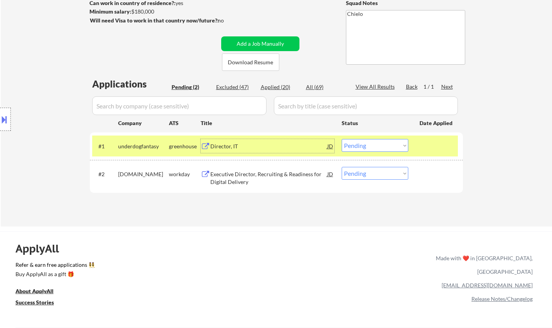
click at [382, 138] on div "#1 underdogfantasy greenhouse Director, IT JD Choose an option... Pending Appli…" at bounding box center [275, 146] width 366 height 21
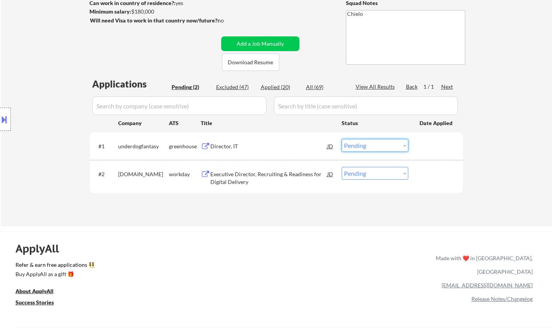
click at [384, 148] on select "Choose an option... Pending Applied Excluded (Questions) Excluded (Expired) Exc…" at bounding box center [375, 145] width 67 height 13
click at [342, 139] on select "Choose an option... Pending Applied Excluded (Questions) Excluded (Expired) Exc…" at bounding box center [375, 145] width 67 height 13
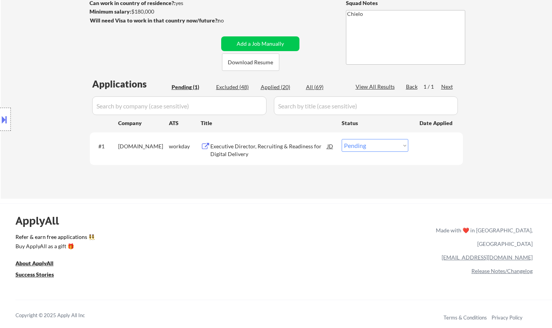
click at [231, 153] on div "Executive Director, Recruiting & Readiness for Digital Delivery" at bounding box center [268, 150] width 117 height 15
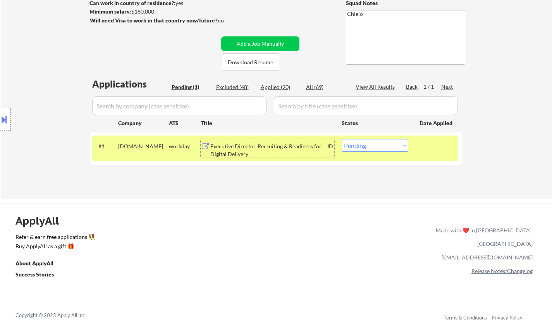
drag, startPoint x: 388, startPoint y: 144, endPoint x: 397, endPoint y: 147, distance: 9.6
click at [389, 144] on select "Choose an option... Pending Applied Excluded (Questions) Excluded (Expired) Exc…" at bounding box center [375, 145] width 67 height 13
select select ""excluded__bad_match_""
click at [342, 139] on select "Choose an option... Pending Applied Excluded (Questions) Excluded (Expired) Exc…" at bounding box center [375, 145] width 67 height 13
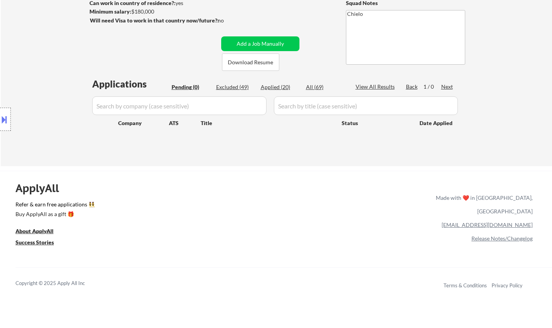
scroll to position [0, 0]
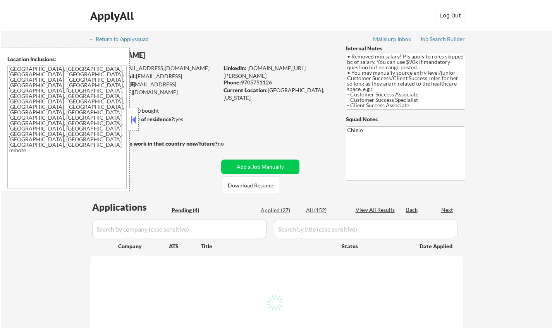
select select ""pending""
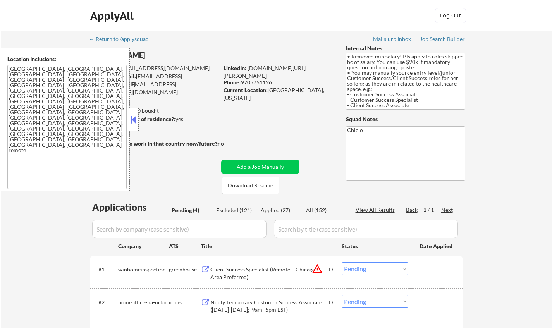
click at [132, 121] on button at bounding box center [133, 120] width 9 height 12
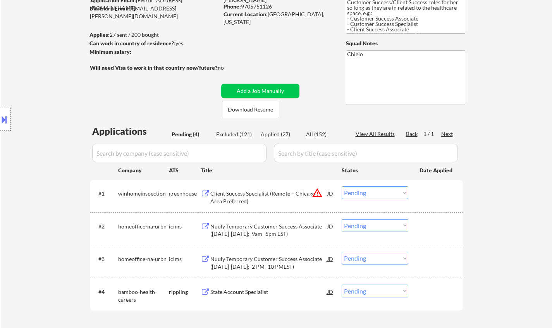
scroll to position [78, 0]
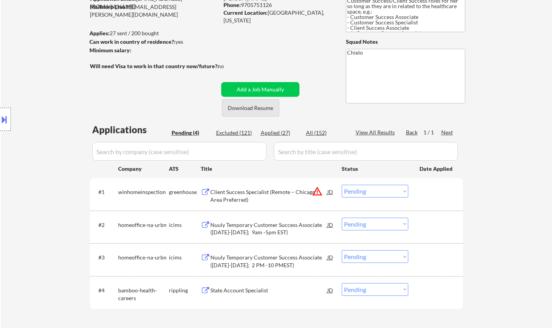
click at [255, 108] on button "Download Resume" at bounding box center [250, 107] width 57 height 17
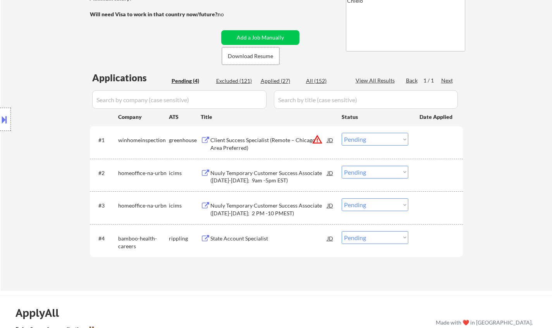
scroll to position [194, 0]
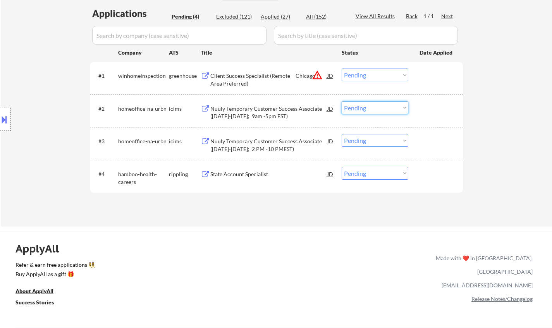
click at [380, 104] on select "Choose an option... Pending Applied Excluded (Questions) Excluded (Expired) Exc…" at bounding box center [375, 108] width 67 height 13
click at [342, 102] on select "Choose an option... Pending Applied Excluded (Questions) Excluded (Expired) Exc…" at bounding box center [375, 108] width 67 height 13
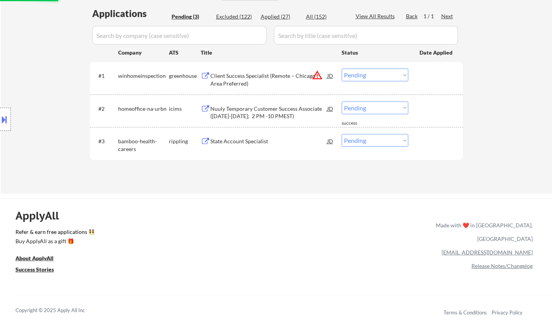
click at [376, 107] on select "Choose an option... Pending Applied Excluded (Questions) Excluded (Expired) Exc…" at bounding box center [375, 108] width 67 height 13
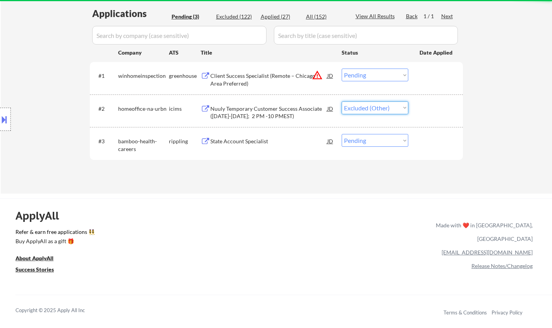
click at [342, 102] on select "Choose an option... Pending Applied Excluded (Questions) Excluded (Expired) Exc…" at bounding box center [375, 108] width 67 height 13
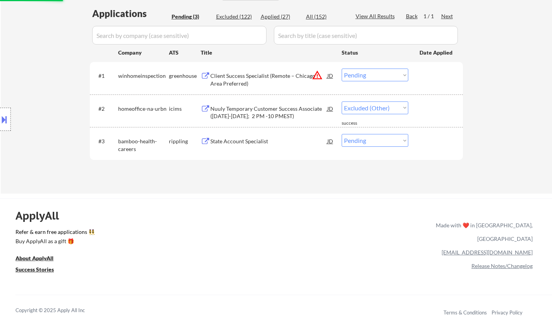
click at [3, 120] on button at bounding box center [4, 119] width 9 height 13
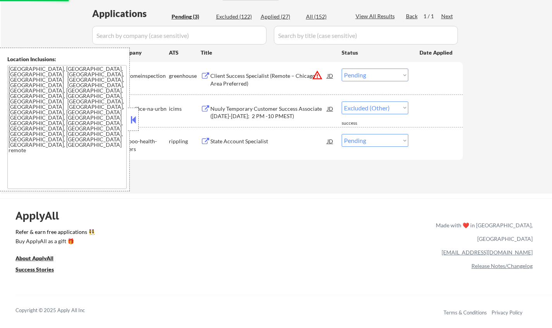
select select ""pending""
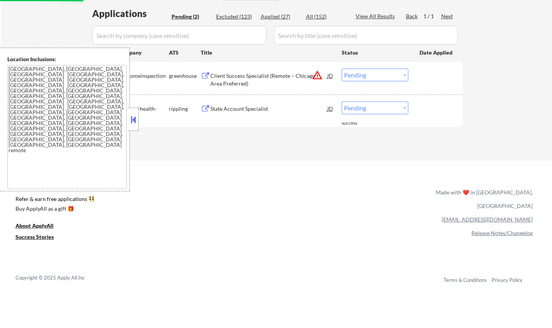
click at [377, 72] on select "Choose an option... Pending Applied Excluded (Questions) Excluded (Expired) Exc…" at bounding box center [375, 75] width 67 height 13
click at [342, 69] on select "Choose an option... Pending Applied Excluded (Questions) Excluded (Expired) Exc…" at bounding box center [375, 75] width 67 height 13
click at [131, 123] on button at bounding box center [133, 120] width 9 height 12
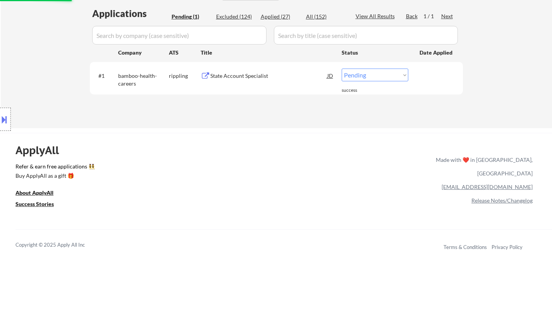
click at [239, 73] on div "State Account Specialist" at bounding box center [268, 76] width 117 height 8
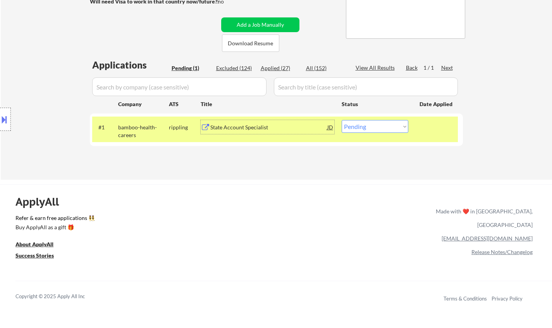
scroll to position [78, 0]
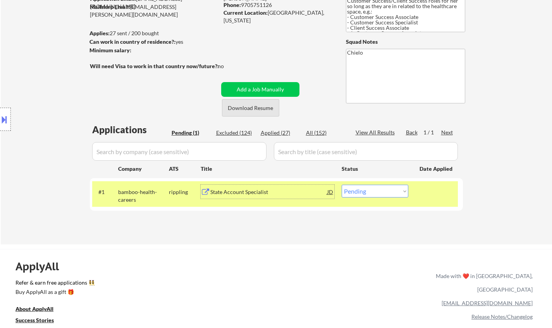
click at [254, 112] on button "Download Resume" at bounding box center [250, 107] width 57 height 17
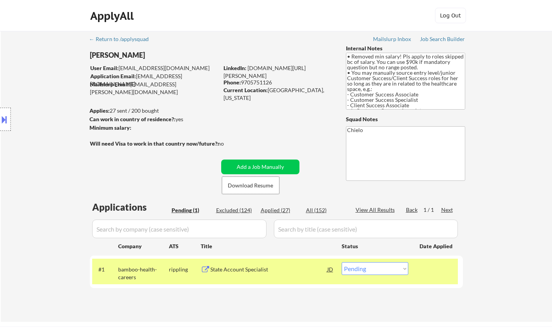
scroll to position [116, 0]
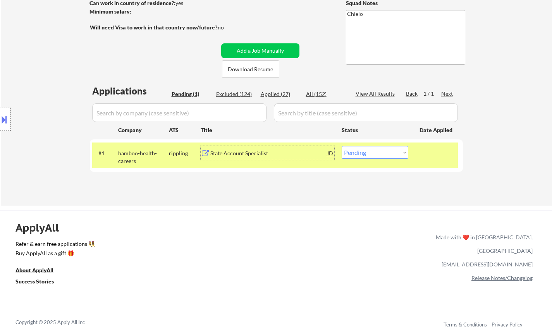
click at [227, 152] on div "State Account Specialist" at bounding box center [268, 154] width 117 height 8
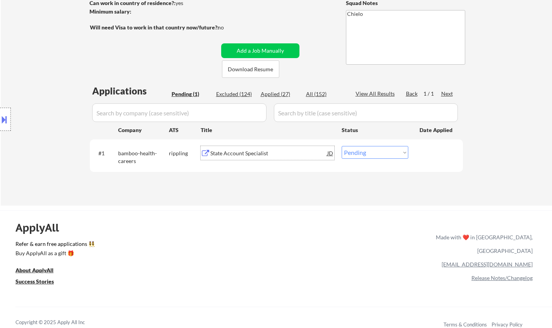
click at [233, 150] on div "State Account Specialist" at bounding box center [268, 154] width 117 height 8
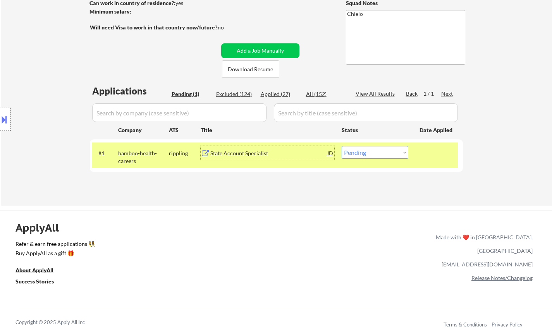
click at [383, 155] on select "Choose an option... Pending Applied Excluded (Questions) Excluded (Expired) Exc…" at bounding box center [375, 152] width 67 height 13
select select ""applied""
click at [342, 146] on select "Choose an option... Pending Applied Excluded (Questions) Excluded (Expired) Exc…" at bounding box center [375, 152] width 67 height 13
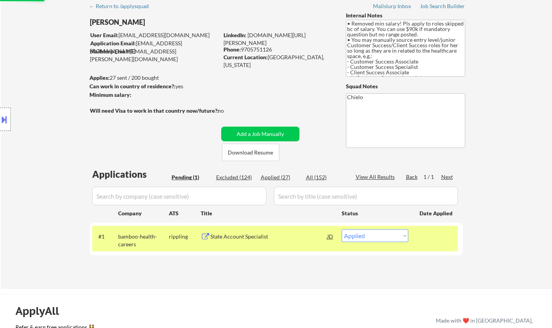
scroll to position [0, 0]
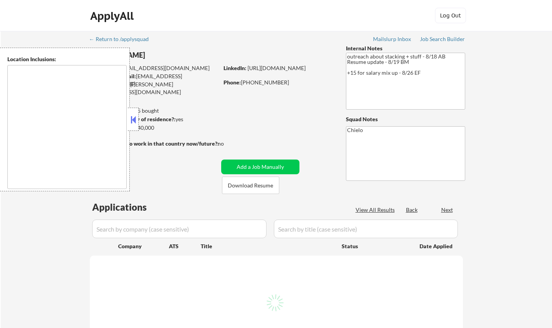
type textarea "[GEOGRAPHIC_DATA], [GEOGRAPHIC_DATA] [GEOGRAPHIC_DATA], [GEOGRAPHIC_DATA] [GEOG…"
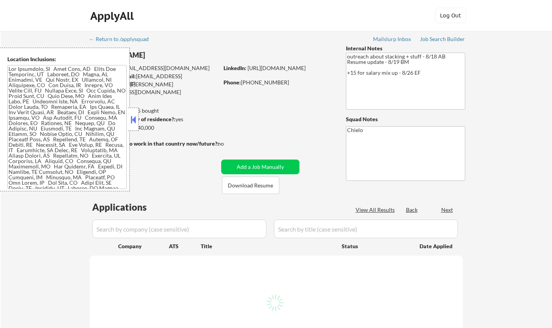
select select ""pending""
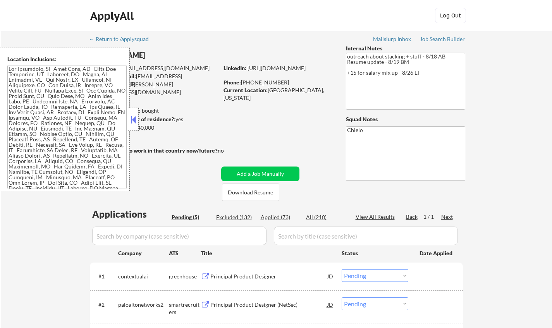
scroll to position [78, 0]
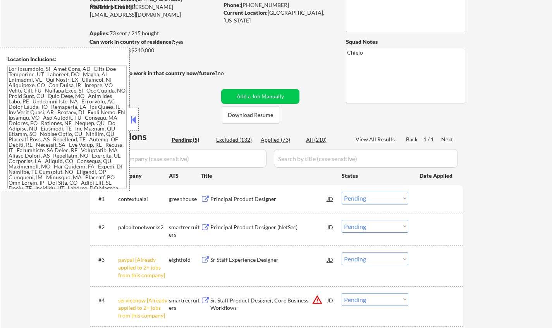
click at [130, 120] on button at bounding box center [133, 120] width 9 height 12
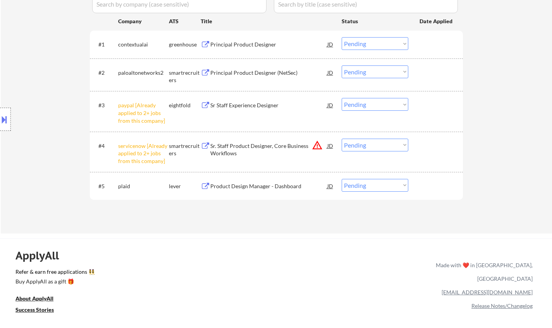
scroll to position [233, 0]
click at [369, 96] on div "#3 paypal [Already applied to 2+ jobs from this company] eightfold Sr Staff Exp…" at bounding box center [275, 110] width 366 height 33
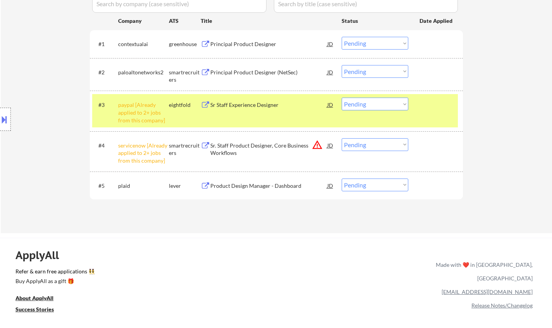
click at [371, 101] on select "Choose an option... Pending Applied Excluded (Questions) Excluded (Expired) Exc…" at bounding box center [375, 104] width 67 height 13
click at [342, 98] on select "Choose an option... Pending Applied Excluded (Questions) Excluded (Expired) Exc…" at bounding box center [375, 104] width 67 height 13
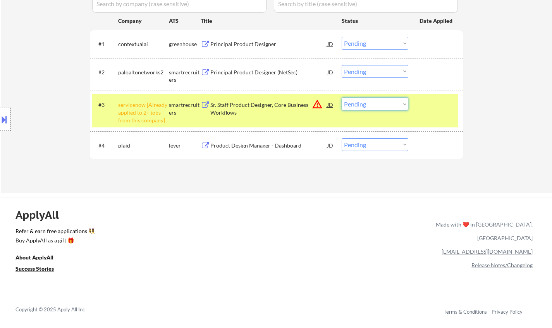
drag, startPoint x: 374, startPoint y: 102, endPoint x: 386, endPoint y: 109, distance: 13.9
click at [374, 102] on select "Choose an option... Pending Applied Excluded (Questions) Excluded (Expired) Exc…" at bounding box center [375, 104] width 67 height 13
click at [342, 98] on select "Choose an option... Pending Applied Excluded (Questions) Excluded (Expired) Exc…" at bounding box center [375, 104] width 67 height 13
select select ""pending""
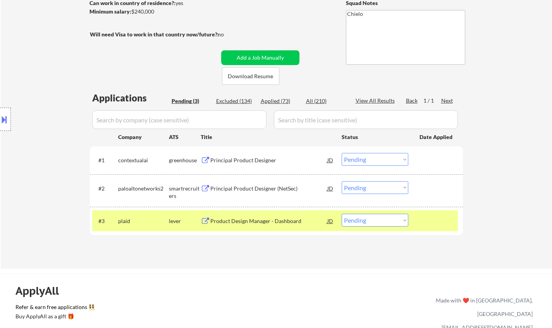
scroll to position [0, 0]
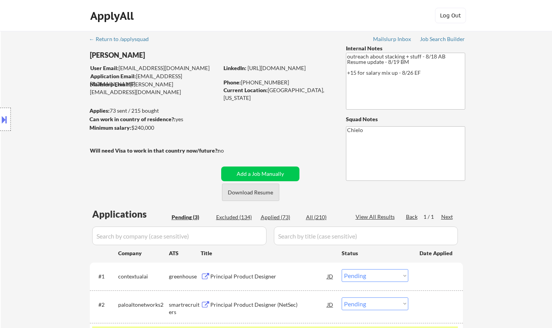
click at [260, 195] on button "Download Resume" at bounding box center [250, 192] width 57 height 17
